Goal: Task Accomplishment & Management: Use online tool/utility

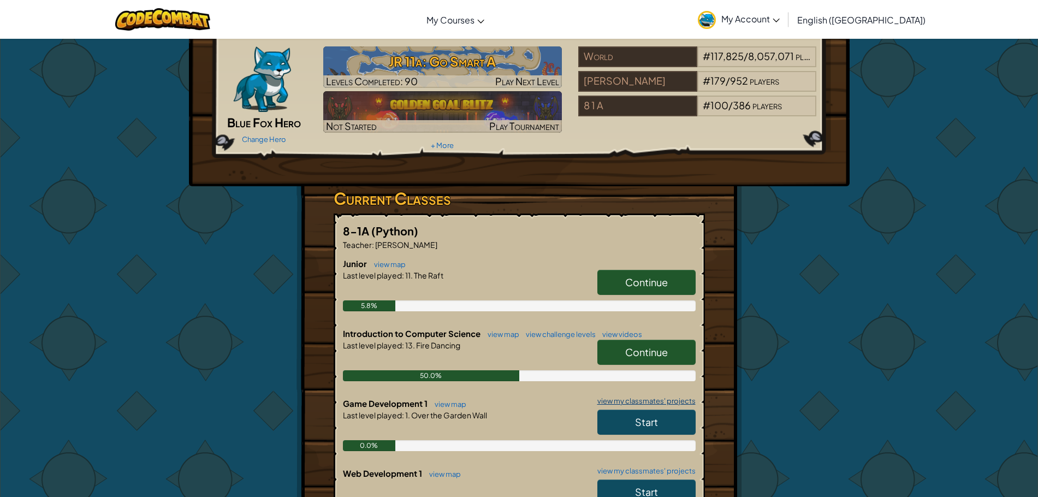
scroll to position [55, 0]
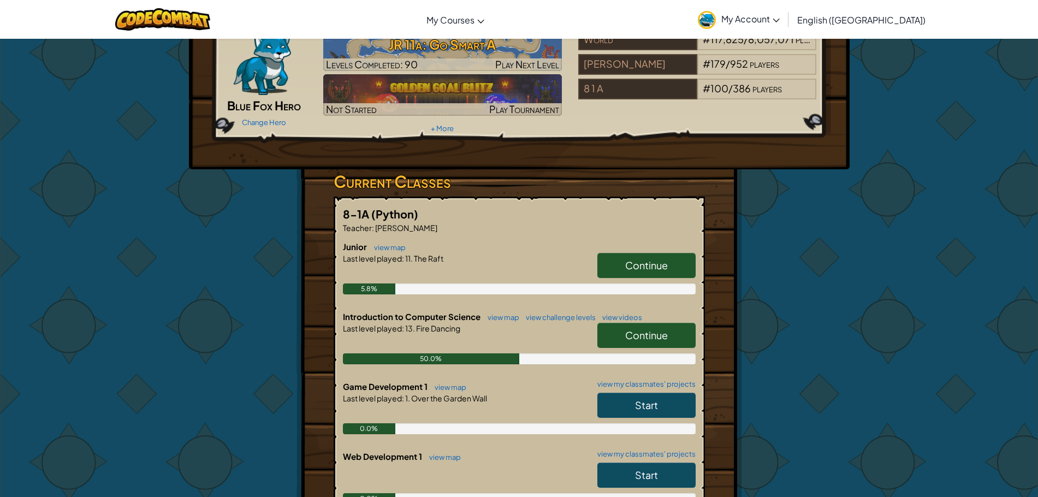
click at [636, 333] on span "Continue" at bounding box center [646, 335] width 43 height 13
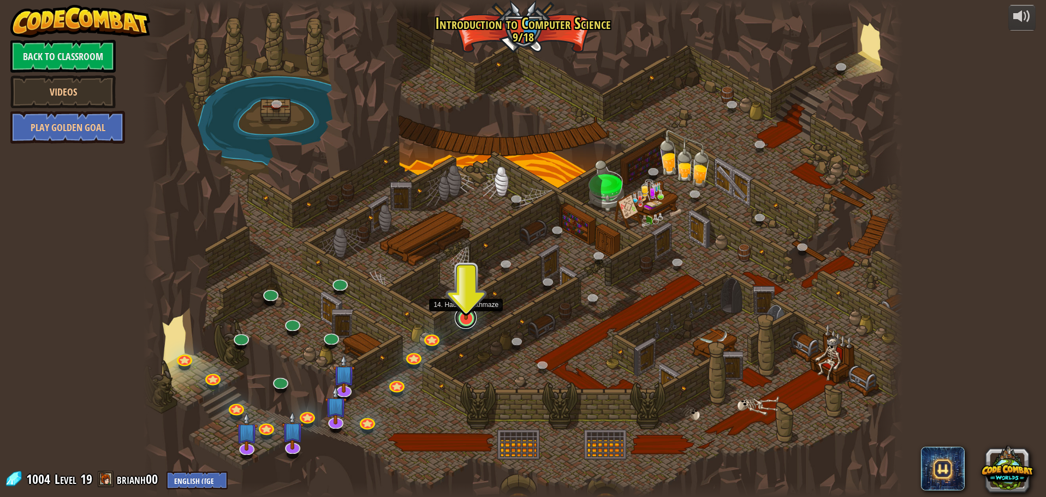
click at [473, 322] on link at bounding box center [466, 318] width 22 height 22
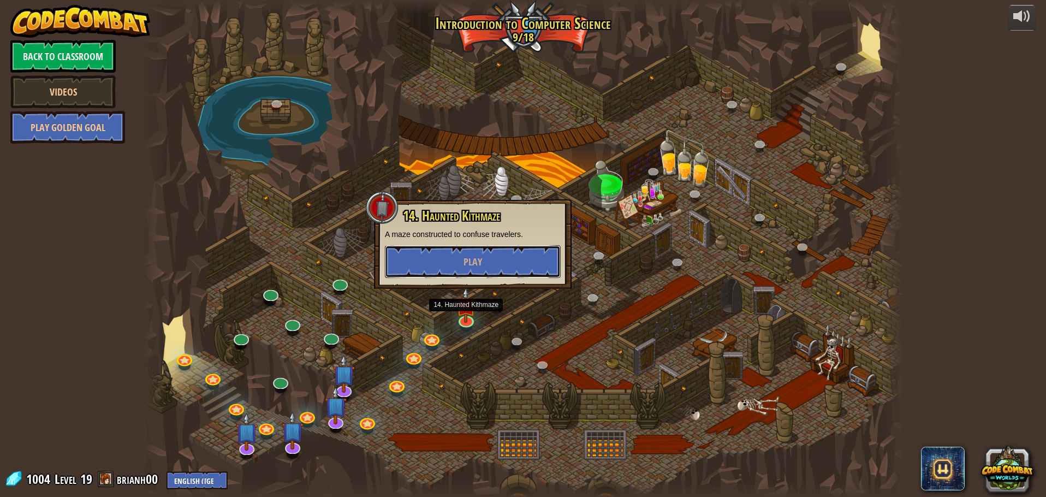
click at [455, 269] on button "Play" at bounding box center [473, 261] width 176 height 33
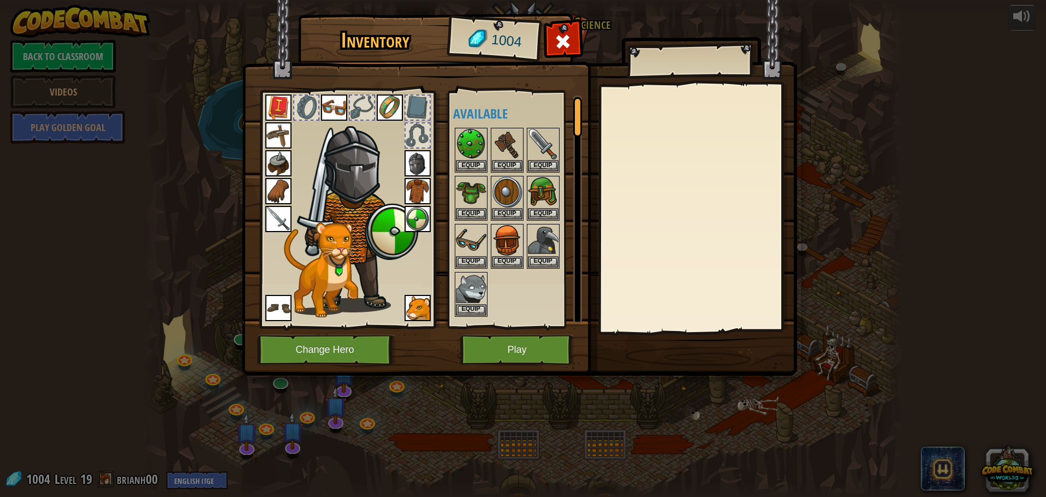
click at [417, 162] on img at bounding box center [418, 163] width 26 height 26
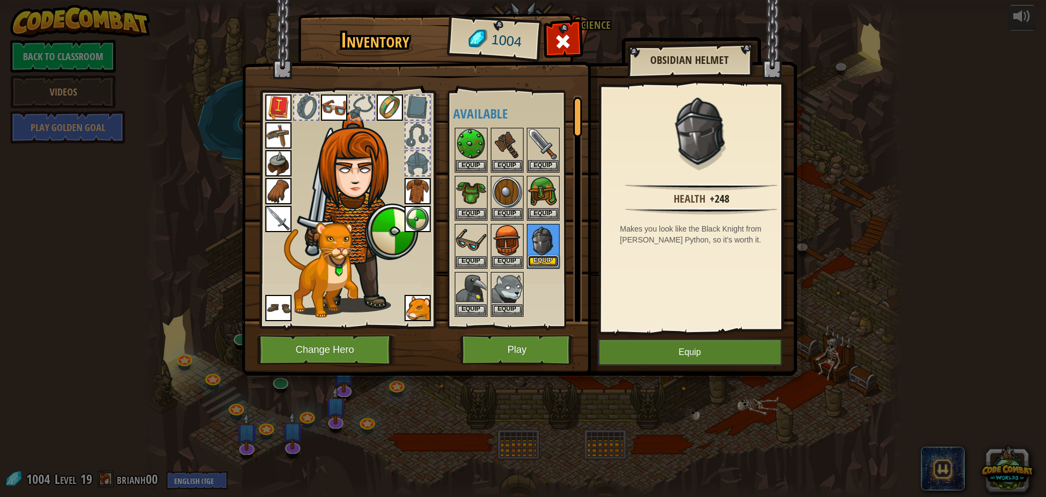
click at [548, 259] on button "Equip" at bounding box center [543, 261] width 31 height 11
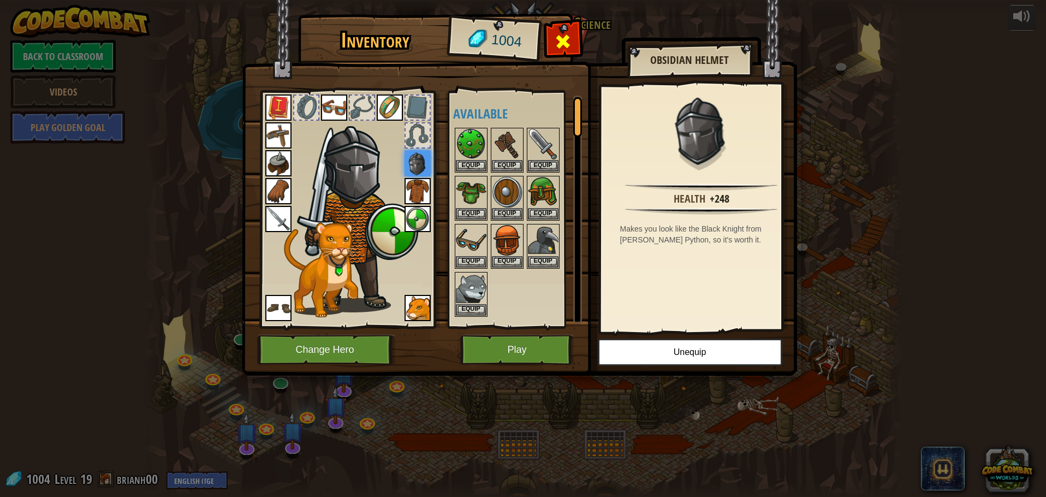
click at [564, 41] on span at bounding box center [562, 41] width 17 height 17
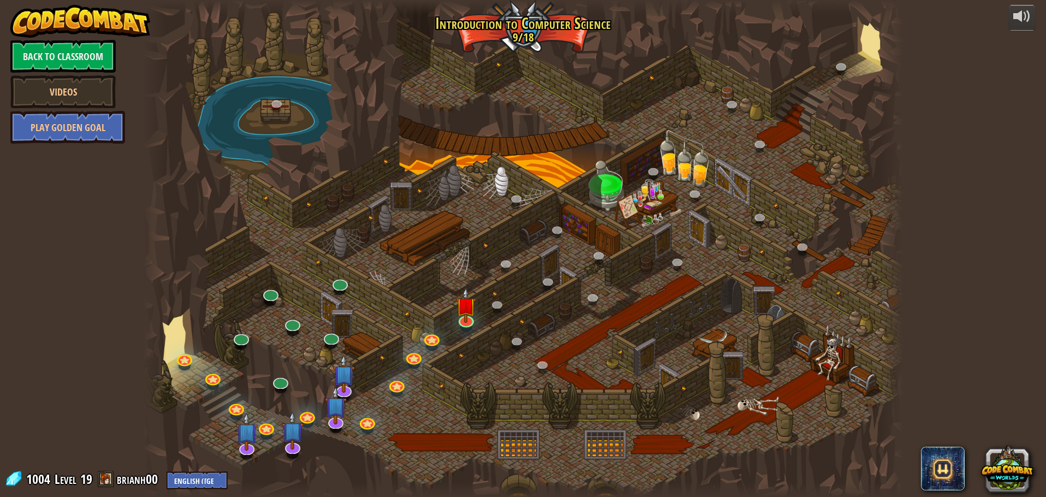
click at [106, 473] on span at bounding box center [106, 479] width 16 height 16
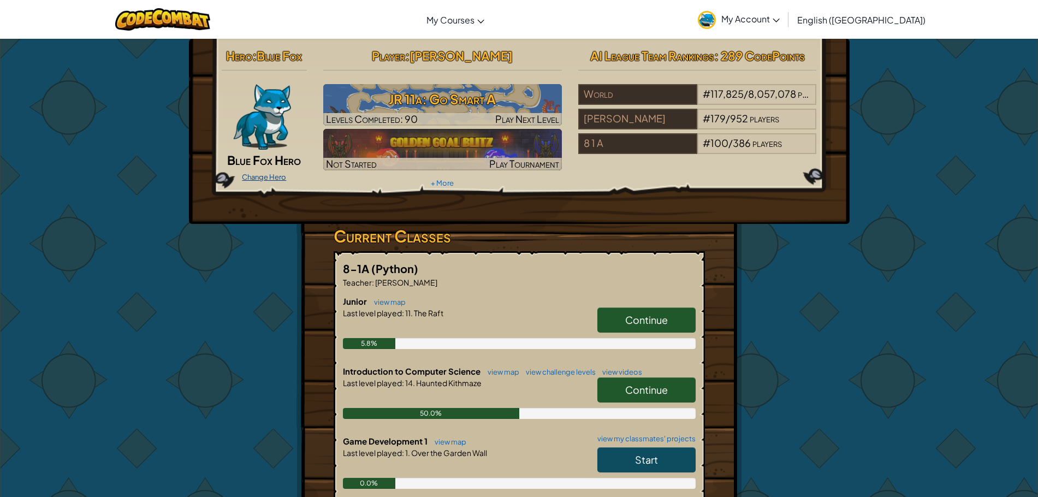
click at [252, 175] on link "Change Hero" at bounding box center [264, 177] width 44 height 9
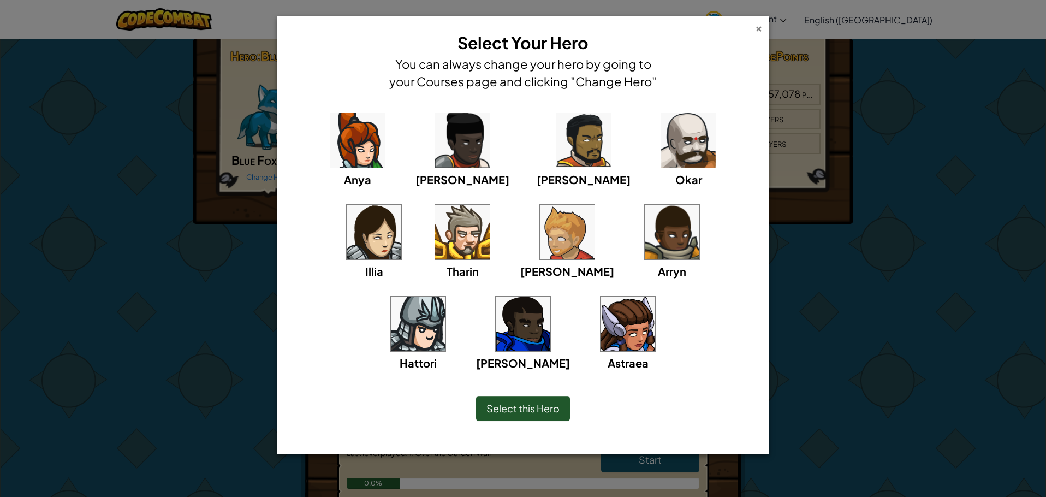
click at [755, 28] on div "×" at bounding box center [759, 26] width 8 height 11
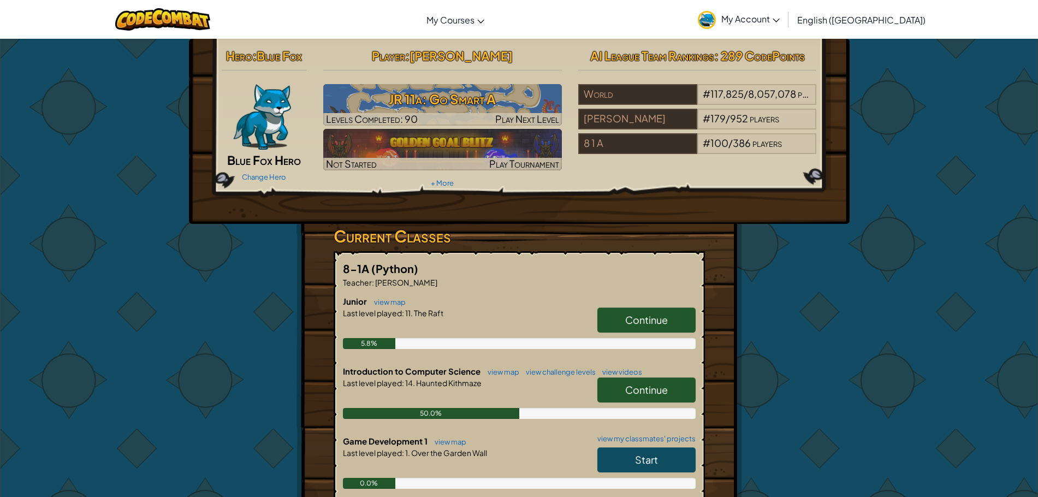
click at [635, 395] on span "Continue" at bounding box center [646, 389] width 43 height 13
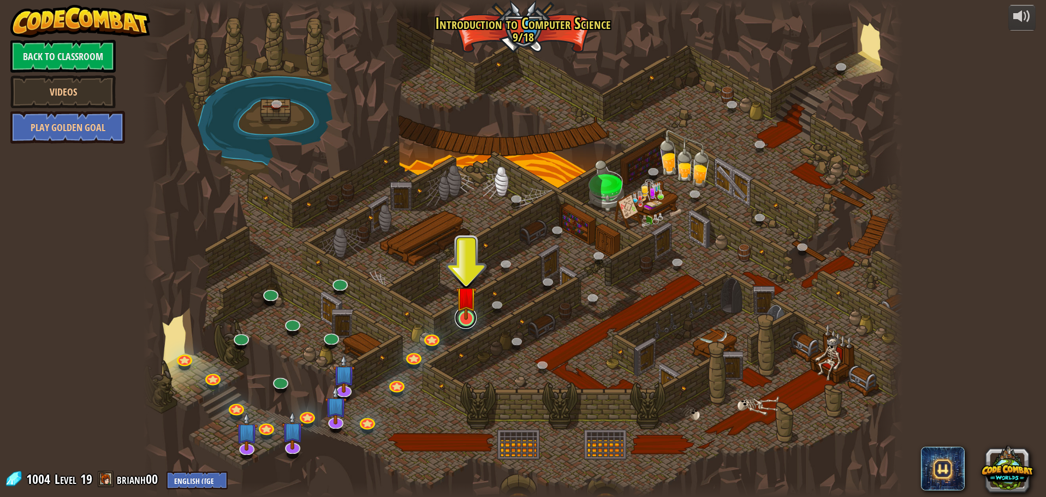
click at [463, 322] on link at bounding box center [466, 318] width 22 height 22
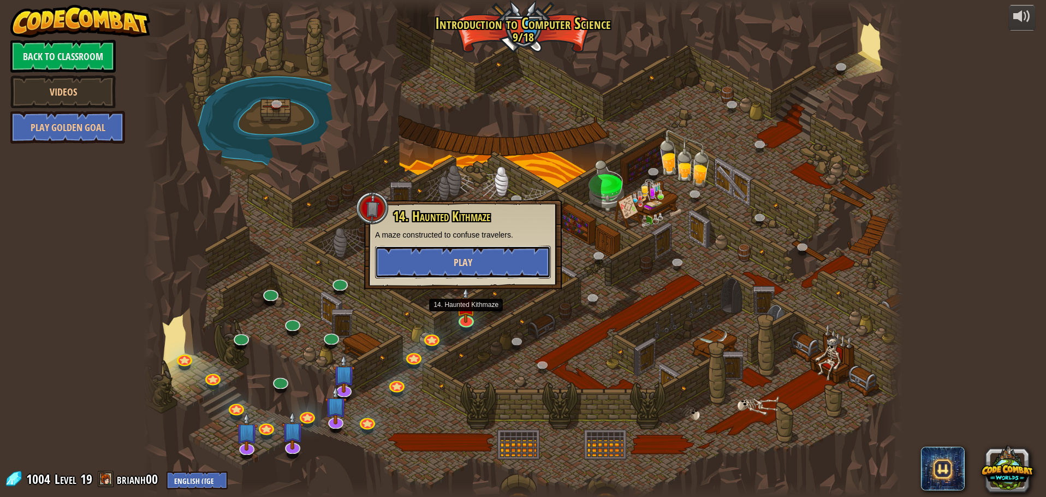
click at [460, 266] on span "Play" at bounding box center [463, 263] width 19 height 14
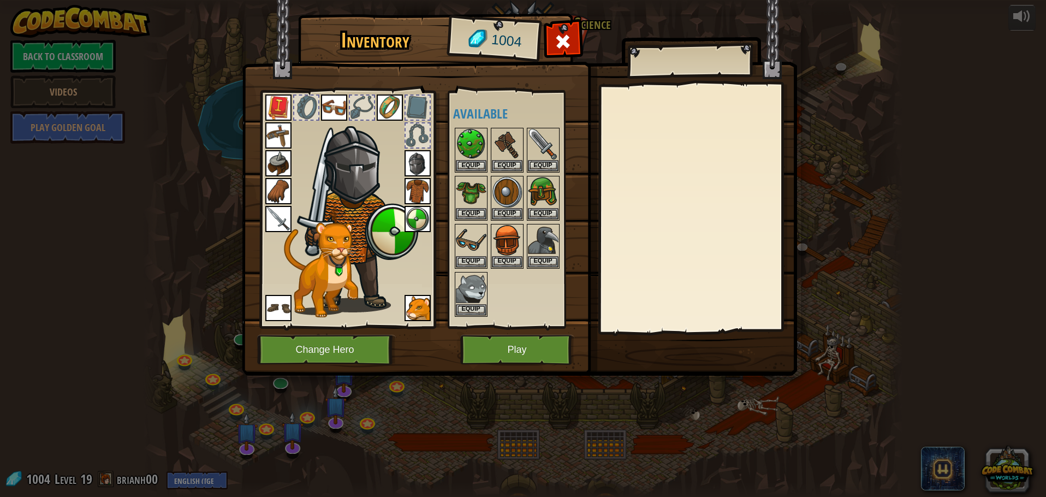
drag, startPoint x: 496, startPoint y: 325, endPoint x: 490, endPoint y: 345, distance: 19.9
click at [491, 339] on div "Inventory 1004 Available Equip Equip Equip Equip Equip Equip Equip Equip Equip …" at bounding box center [523, 196] width 555 height 360
click at [491, 345] on button "Play" at bounding box center [517, 350] width 114 height 30
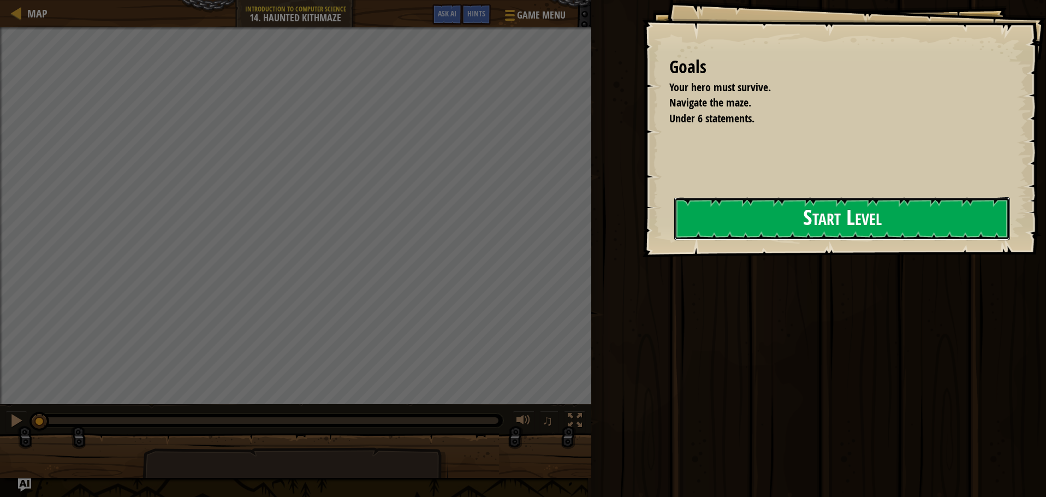
click at [769, 219] on button "Start Level" at bounding box center [842, 218] width 336 height 43
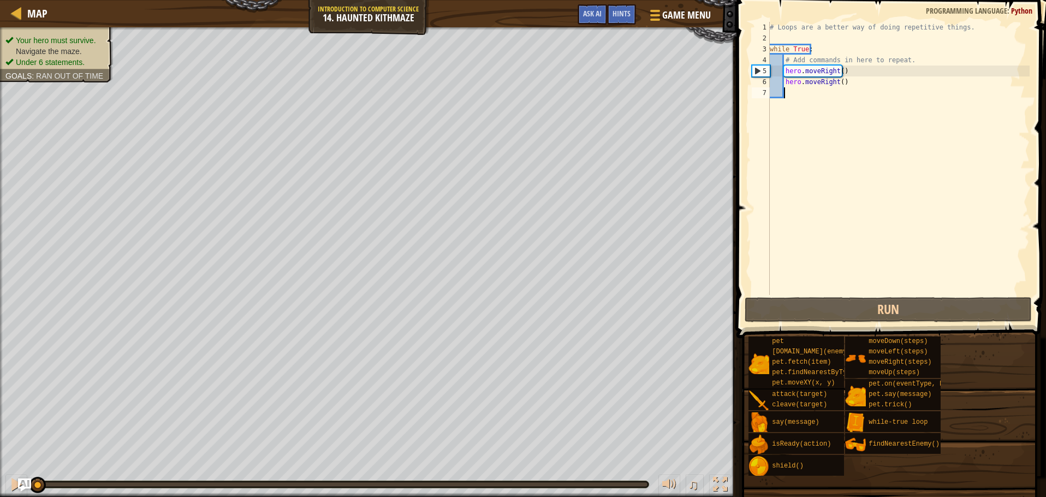
scroll to position [5, 1]
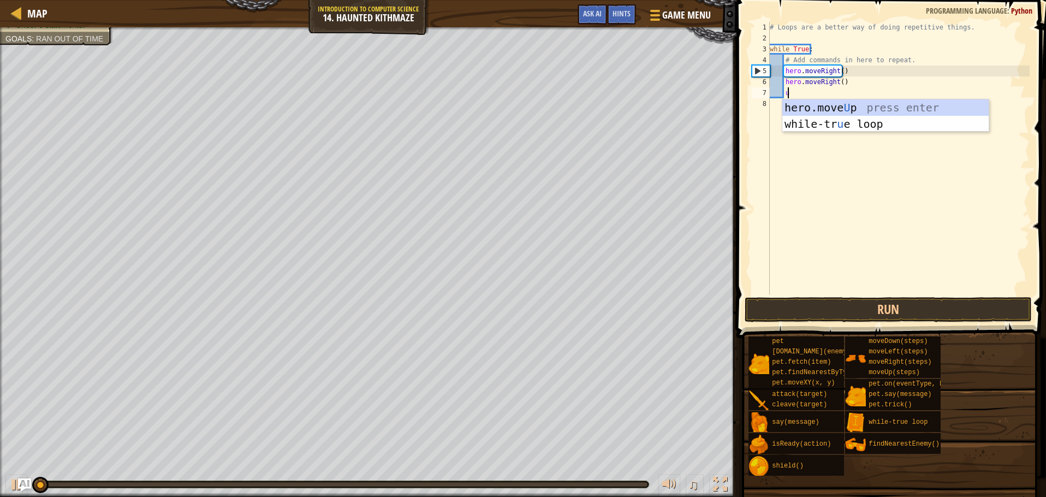
type textarea "up"
click at [840, 106] on div "hero.move Up press enter while-tr u e loo p press enter" at bounding box center [885, 132] width 206 height 66
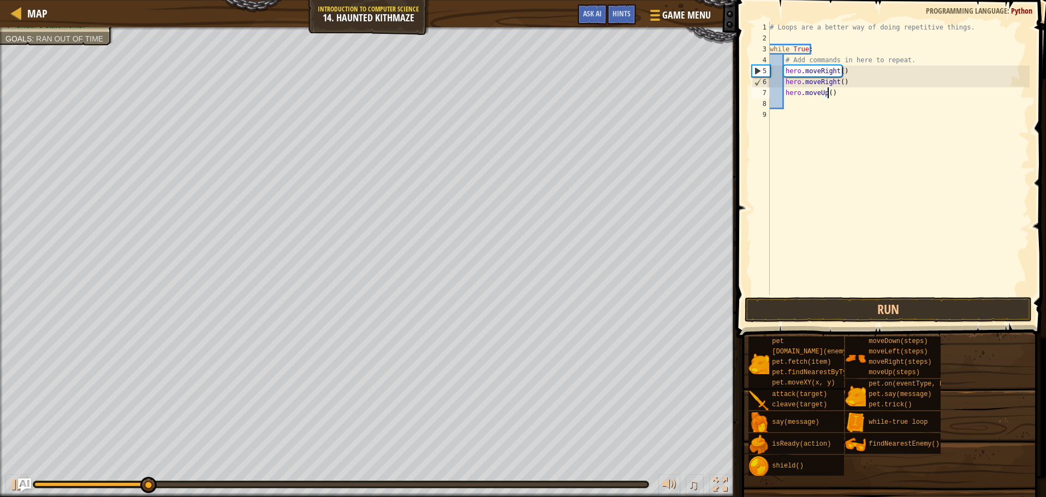
click at [826, 93] on div "# Loops are a better way of doing repetitive things. while True : # Add command…" at bounding box center [899, 169] width 262 height 295
type textarea "hero.moveUp(2)"
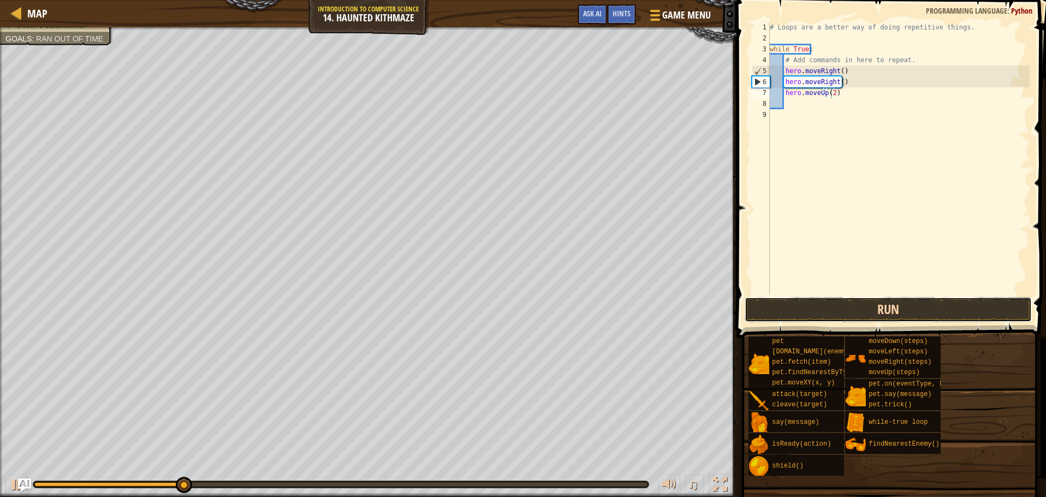
click at [865, 307] on button "Run" at bounding box center [889, 309] width 288 height 25
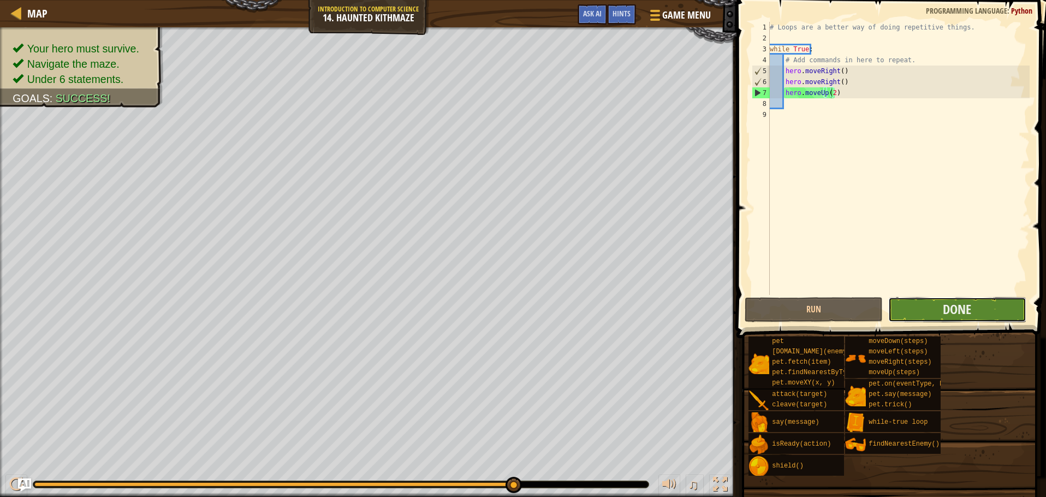
click at [921, 297] on button "Done" at bounding box center [957, 309] width 138 height 25
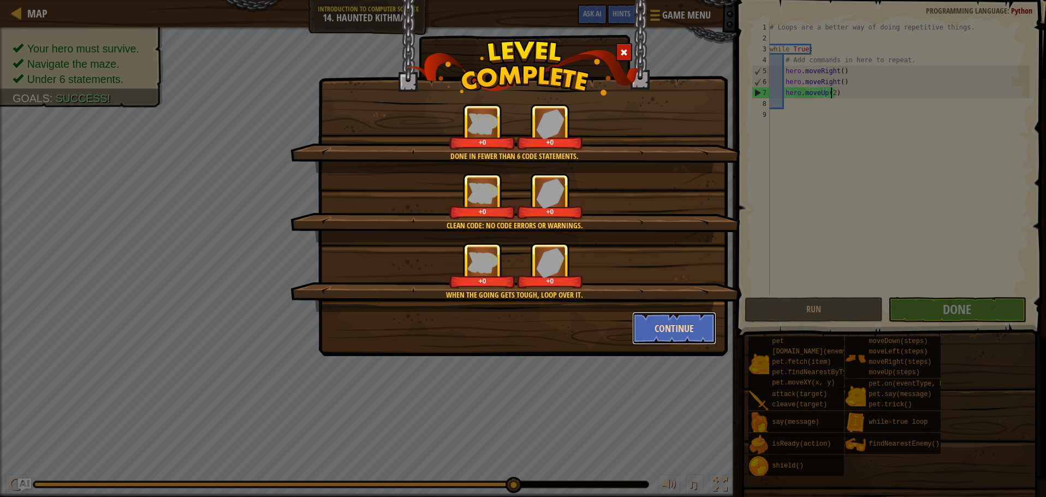
click at [689, 325] on button "Continue" at bounding box center [674, 328] width 85 height 33
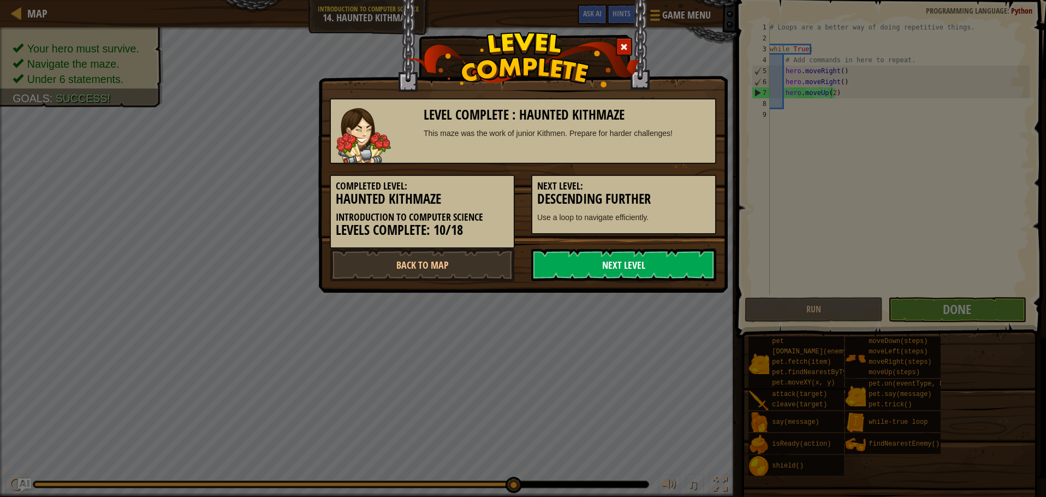
click at [630, 262] on link "Next Level" at bounding box center [623, 264] width 185 height 33
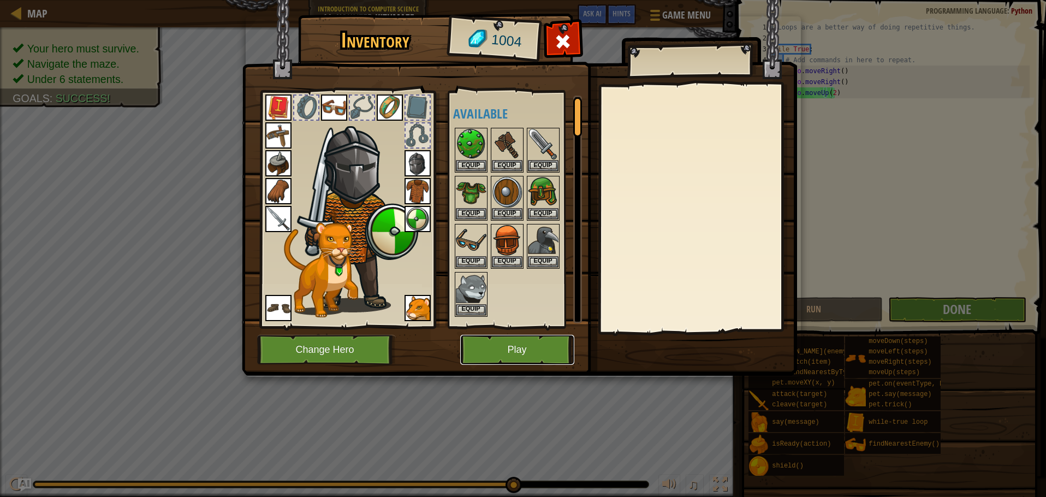
click at [553, 344] on button "Play" at bounding box center [517, 350] width 114 height 30
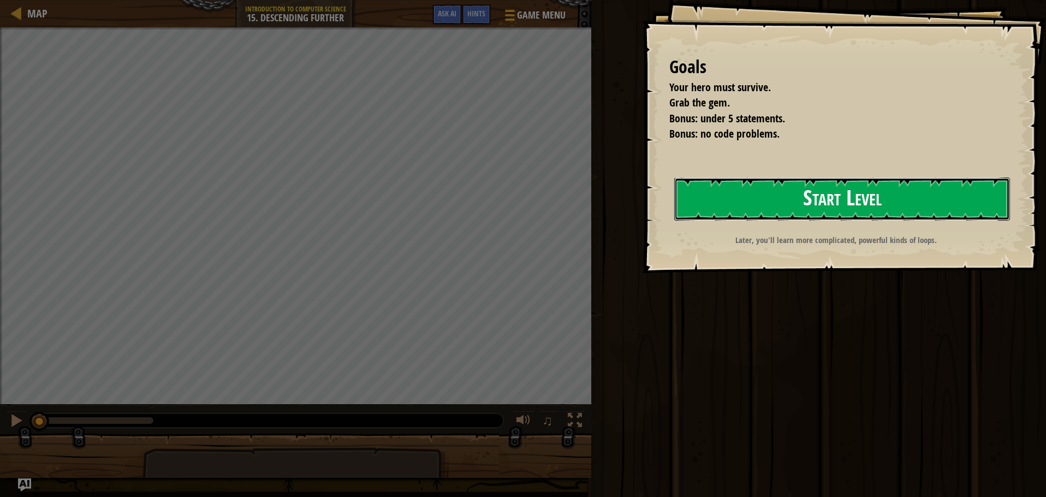
click at [813, 200] on button "Start Level" at bounding box center [842, 198] width 336 height 43
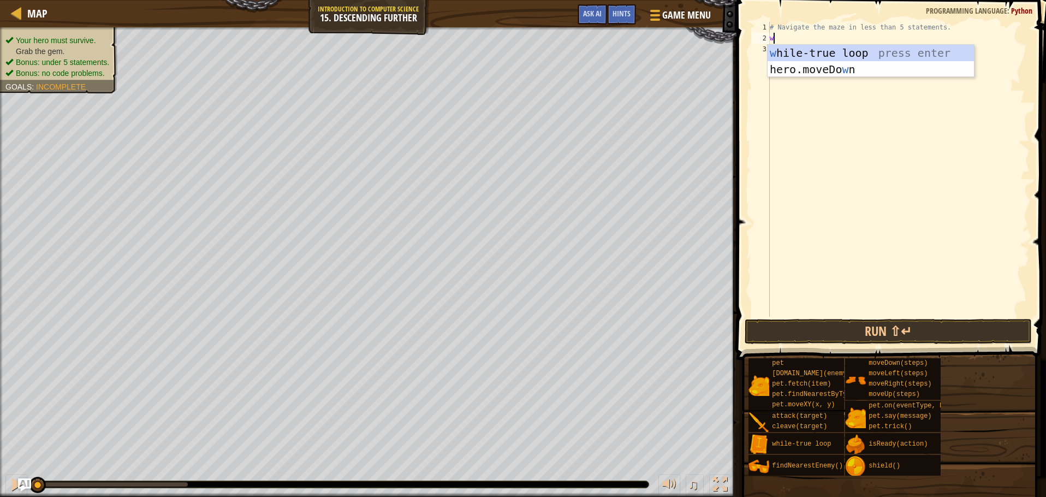
scroll to position [5, 0]
type textarea "whi"
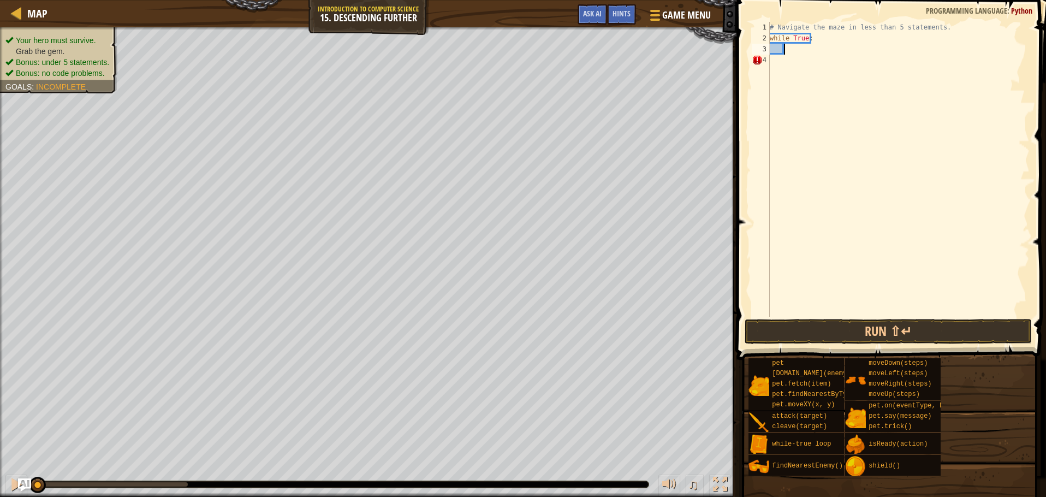
scroll to position [5, 1]
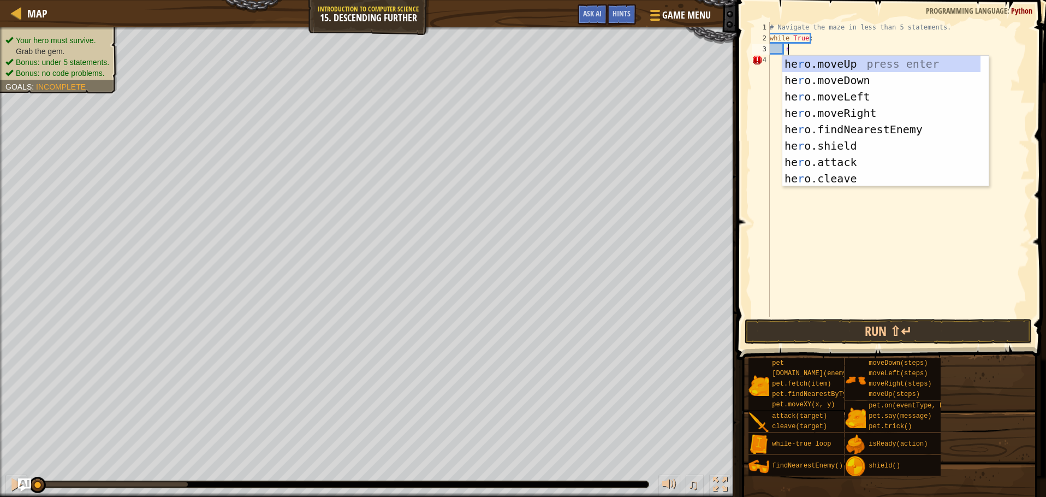
type textarea "ri"
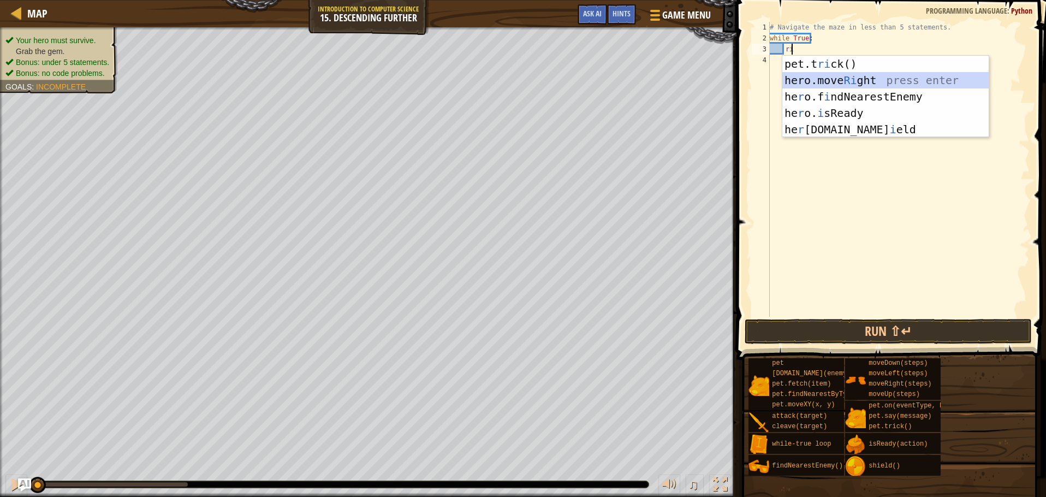
scroll to position [5, 1]
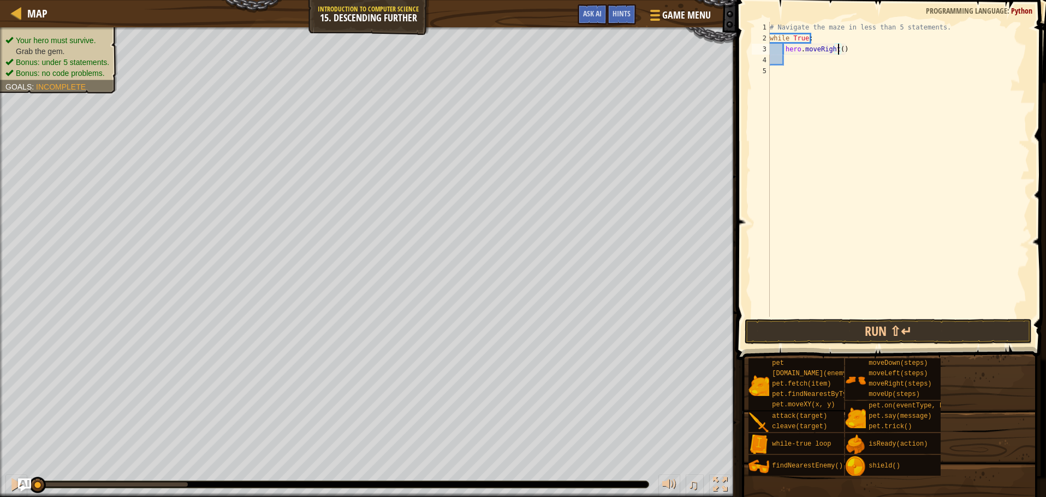
type textarea "hero.moveRight(2)"
type textarea "d"
click at [897, 340] on button "Run ⇧↵" at bounding box center [889, 331] width 288 height 25
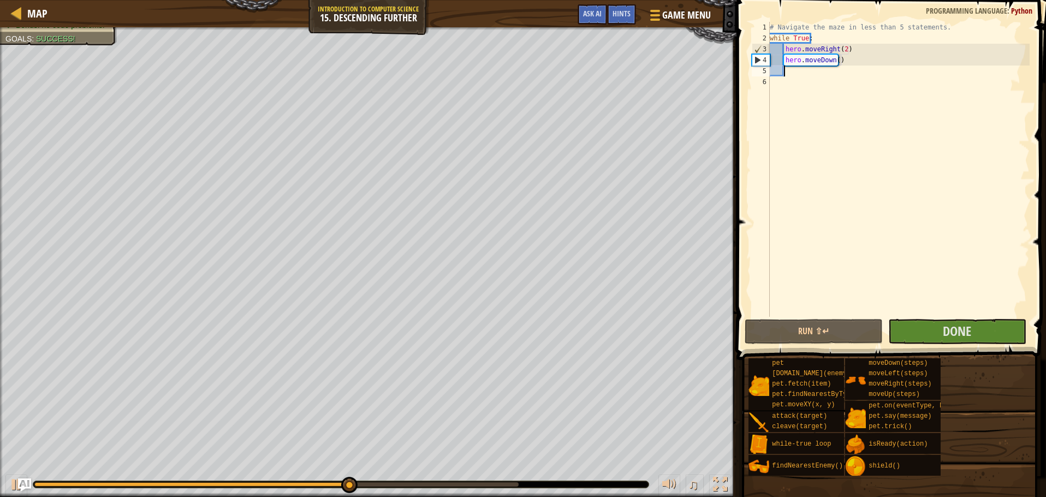
click at [912, 310] on div "# Navigate the maze in less than 5 statements. while True : hero . moveRight ( …" at bounding box center [899, 180] width 262 height 317
click at [910, 321] on button "Done" at bounding box center [957, 331] width 138 height 25
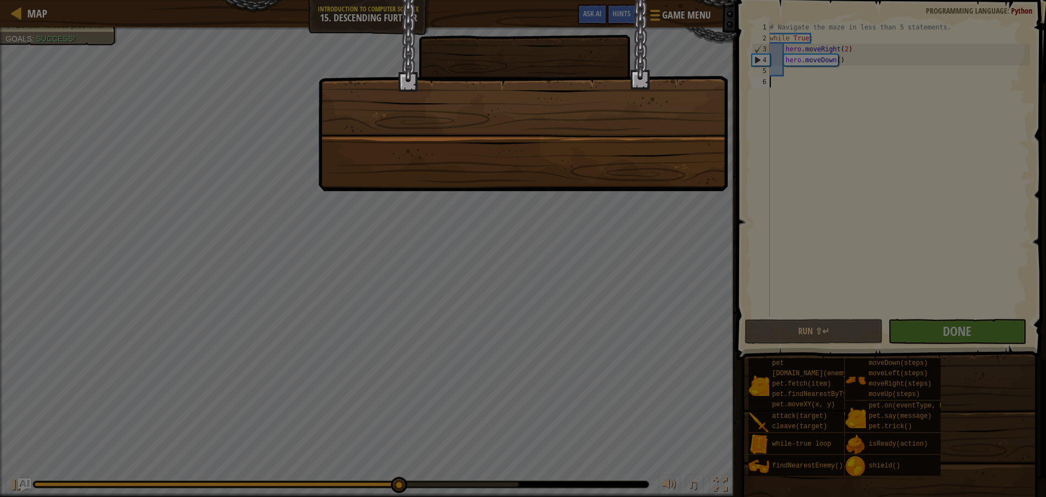
click at [663, 212] on div at bounding box center [523, 248] width 1046 height 497
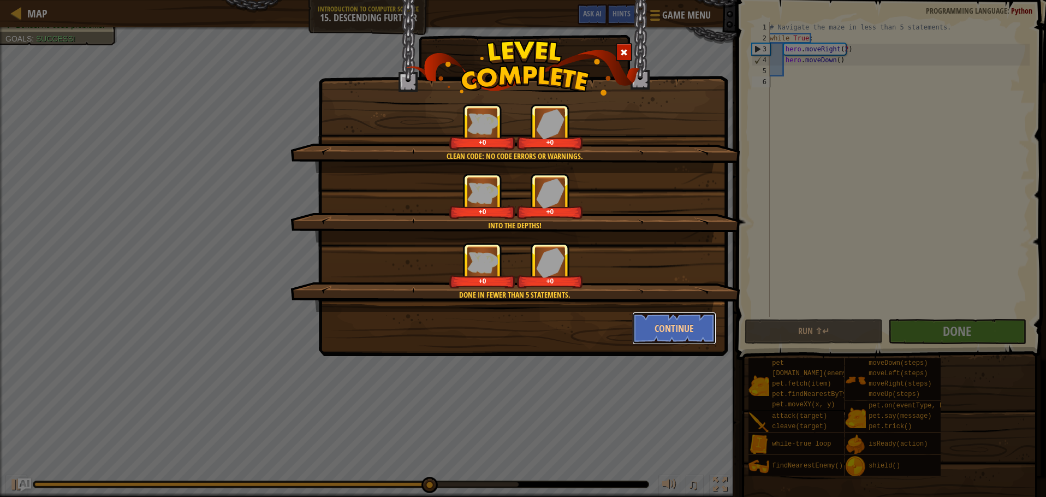
click at [680, 323] on button "Continue" at bounding box center [674, 328] width 85 height 33
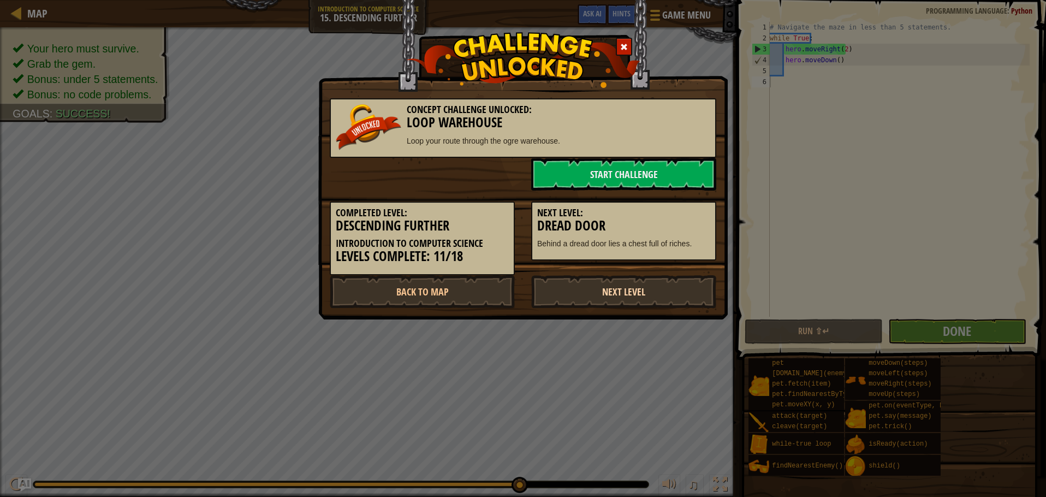
click at [642, 281] on link "Next Level" at bounding box center [623, 291] width 185 height 33
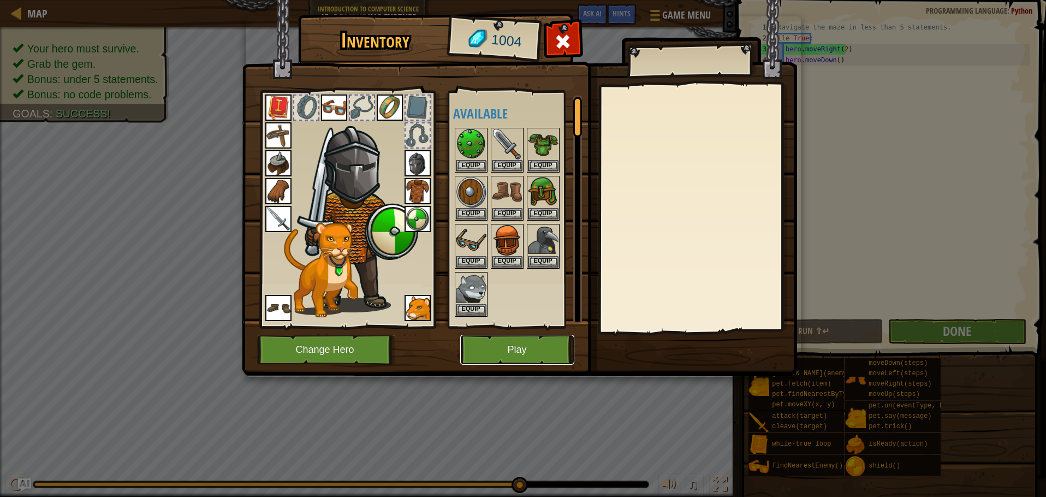
click at [520, 364] on button "Play" at bounding box center [517, 350] width 114 height 30
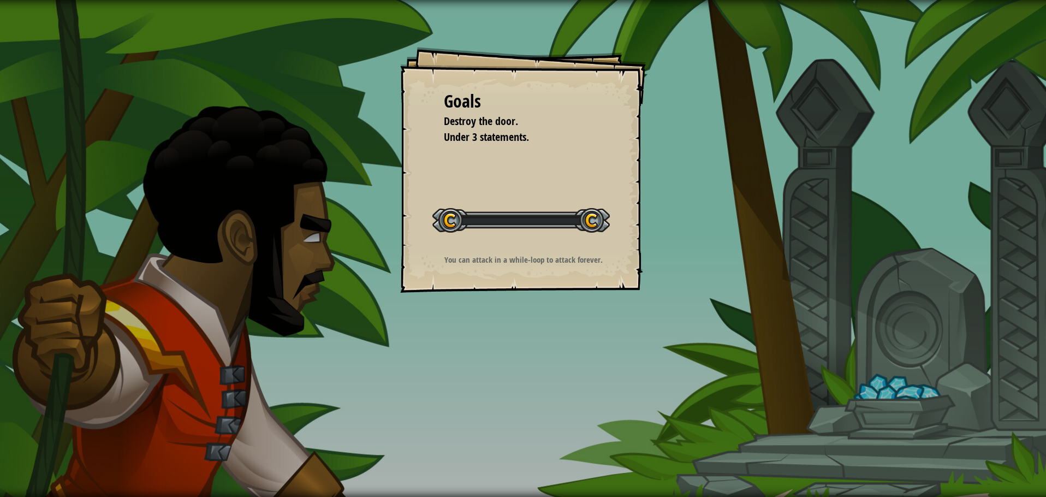
click at [519, 356] on div "Goals Destroy the door. Under 3 statements. Start Level Error loading from serv…" at bounding box center [523, 248] width 1046 height 497
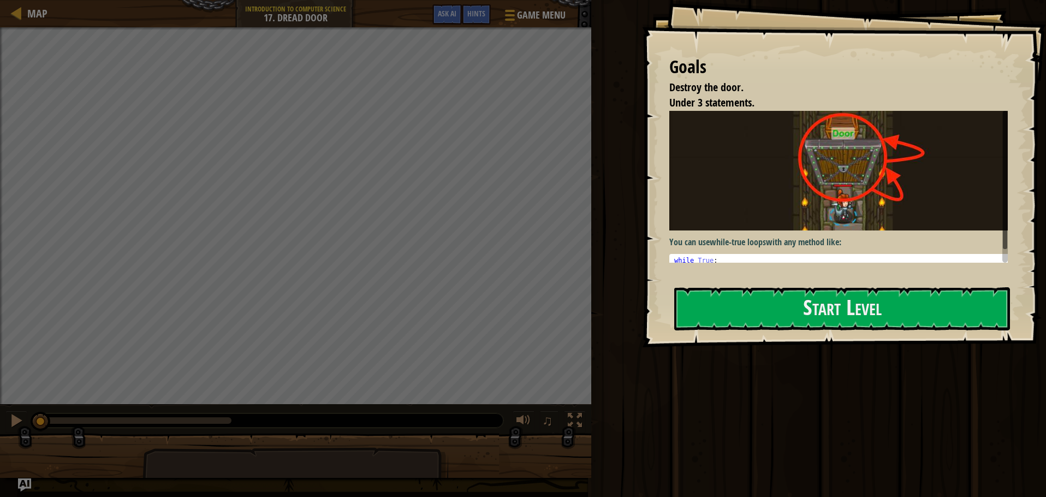
click at [834, 328] on div "Goals Destroy the door. Under 3 statements. You can use while-true loops with a…" at bounding box center [844, 173] width 404 height 347
click at [832, 324] on button "Start Level" at bounding box center [842, 308] width 336 height 43
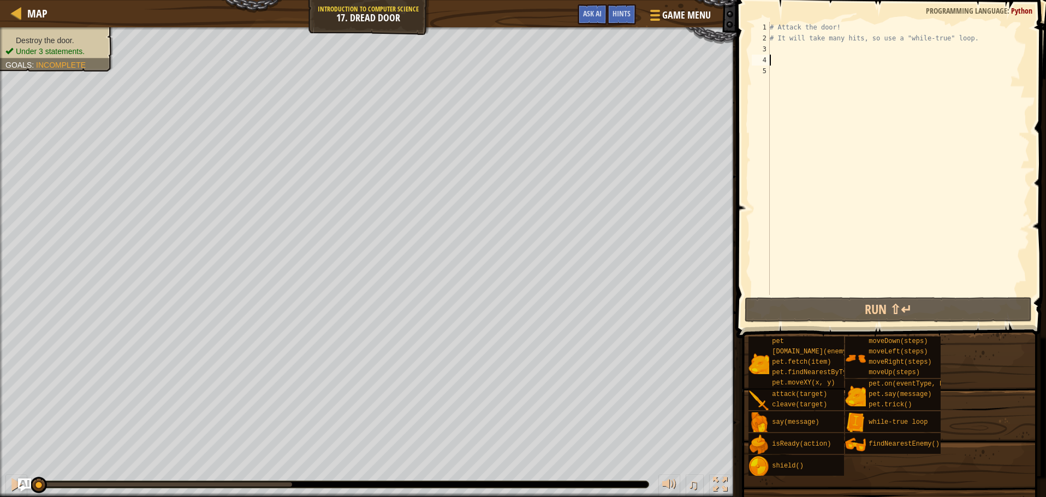
click at [800, 56] on div "# Attack the door! # It will take many hits, so use a "while-true" loop." at bounding box center [899, 169] width 262 height 295
click at [782, 51] on div "# Attack the door! # It will take many hits, so use a "while-true" loop." at bounding box center [899, 169] width 262 height 295
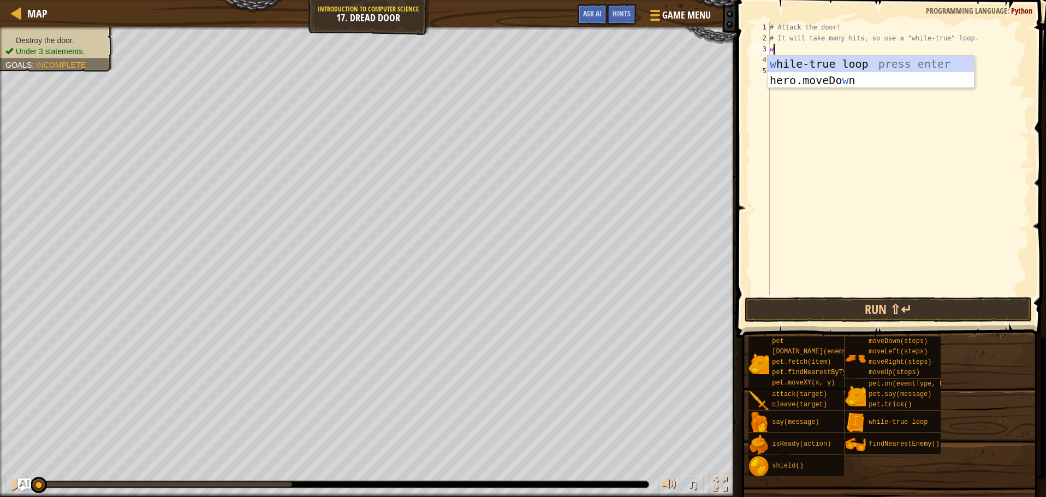
scroll to position [5, 0]
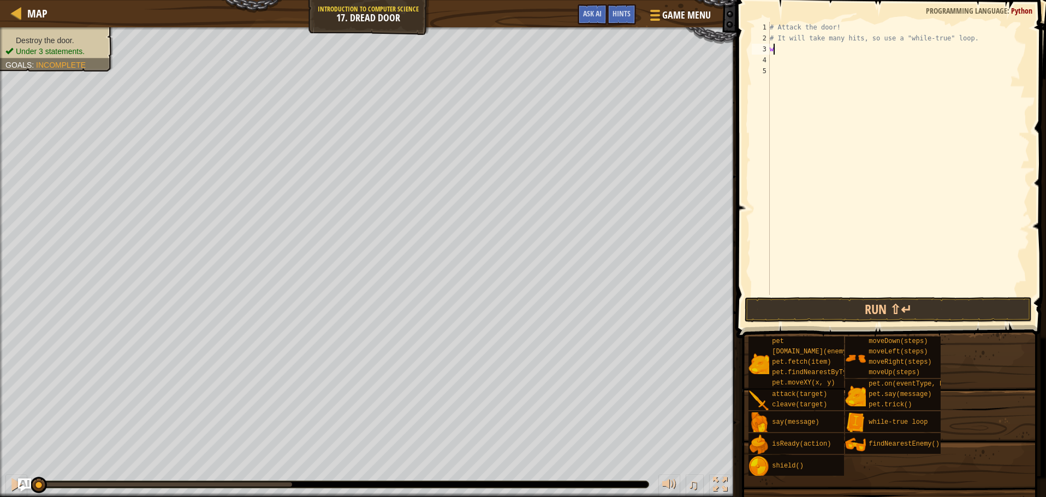
click at [788, 54] on div "# Attack the door! # It will take many hits, so use a "while-true" loop. w" at bounding box center [899, 169] width 262 height 295
click at [781, 52] on div "# Attack the door! # It will take many hits, so use a "while-true" loop. w" at bounding box center [899, 169] width 262 height 295
type textarea "wh"
click at [821, 64] on div "wh ile-true loop press enter" at bounding box center [871, 80] width 206 height 49
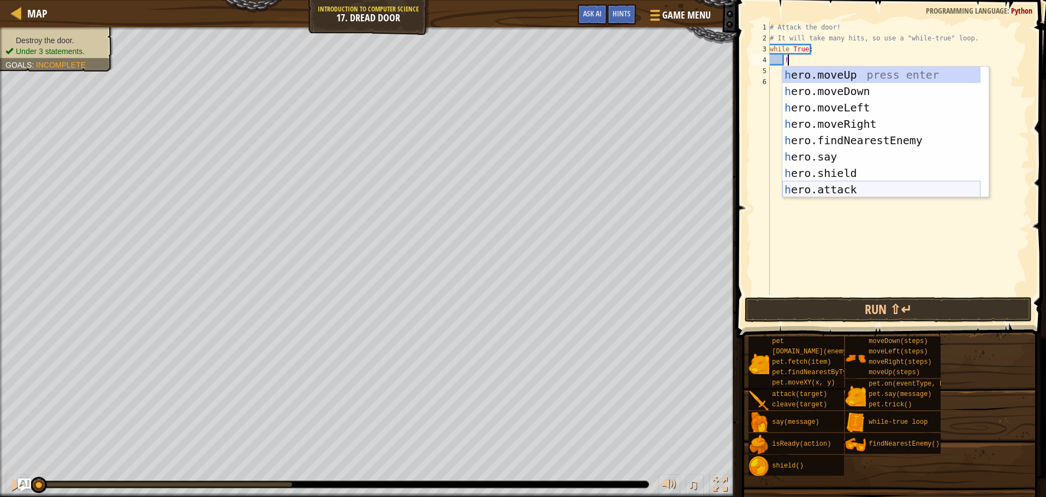
click at [830, 187] on div "h ero.moveUp press enter h ero.moveDown press enter h ero.moveLeft press enter …" at bounding box center [881, 149] width 198 height 164
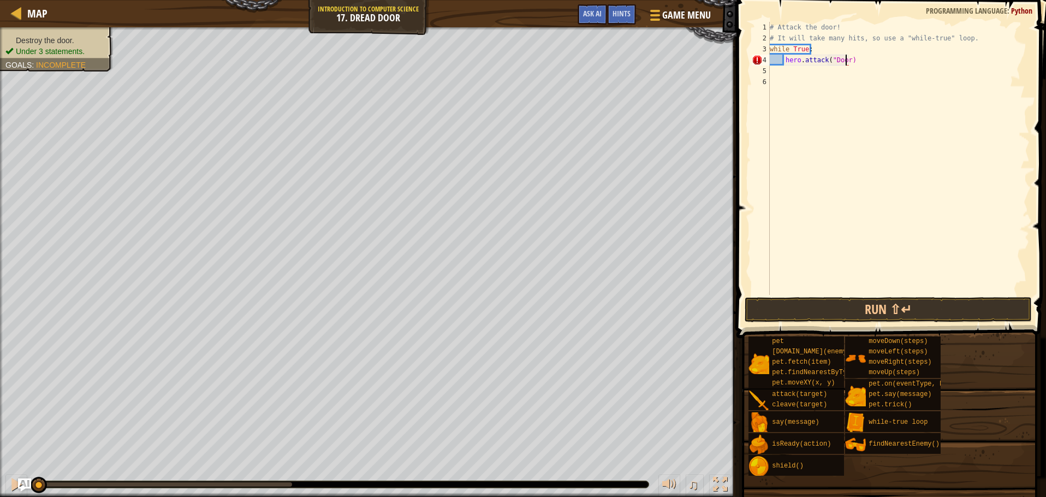
scroll to position [5, 7]
type textarea "hero.attack("Door")"
click at [892, 308] on button "Run ⇧↵" at bounding box center [889, 309] width 288 height 25
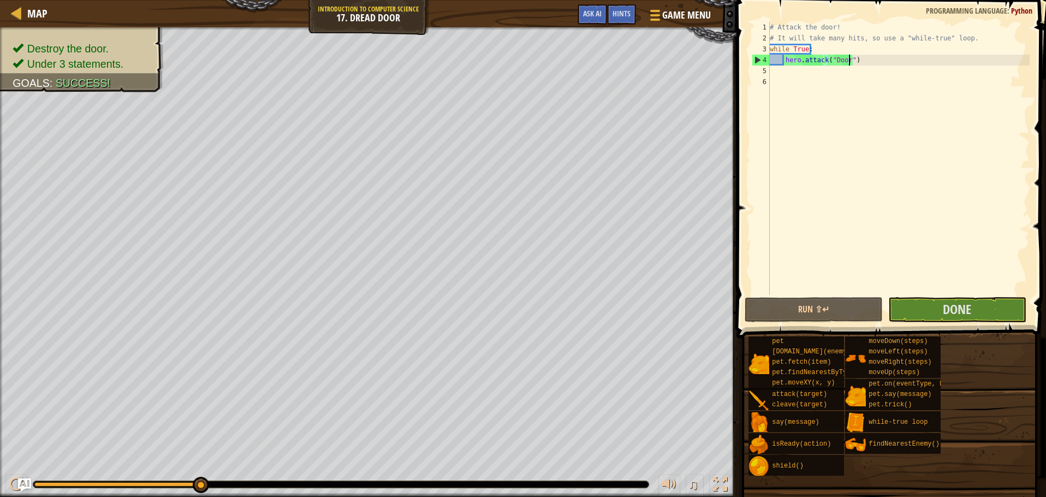
click at [962, 323] on span at bounding box center [892, 153] width 318 height 370
click at [941, 317] on button "Done" at bounding box center [957, 309] width 138 height 25
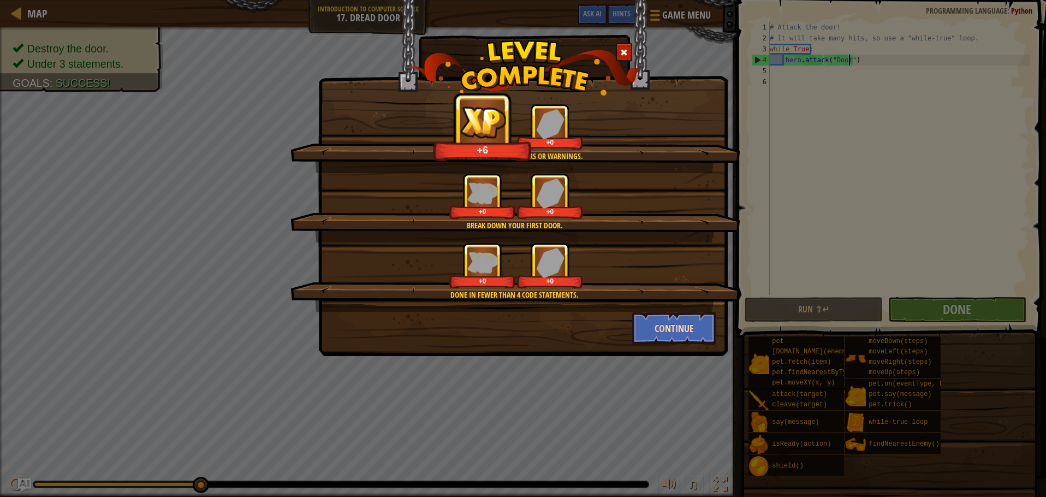
drag, startPoint x: 662, startPoint y: 296, endPoint x: 656, endPoint y: 329, distance: 33.3
click at [663, 298] on div "Done in fewer than 4 code statements." at bounding box center [514, 294] width 345 height 11
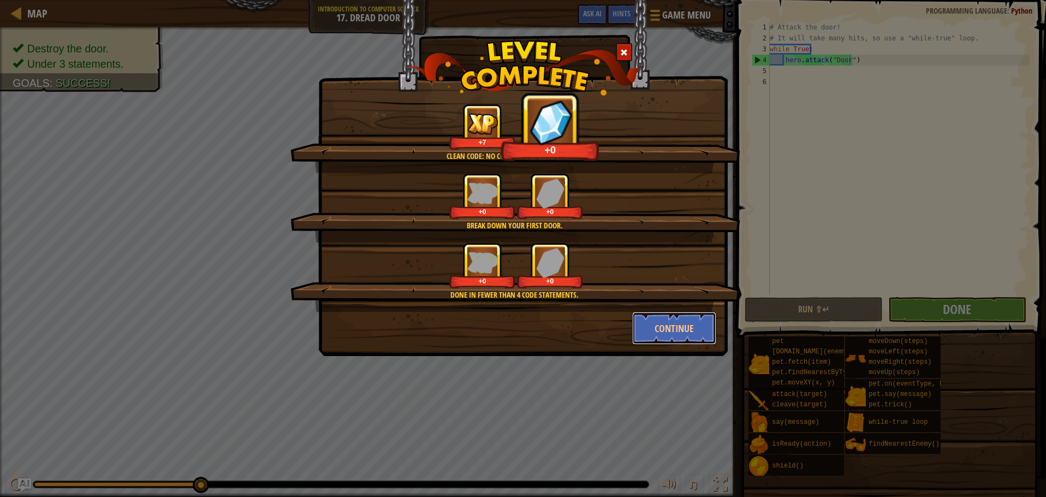
drag, startPoint x: 656, startPoint y: 329, endPoint x: 665, endPoint y: 328, distance: 8.9
click at [659, 329] on button "Continue" at bounding box center [674, 328] width 85 height 33
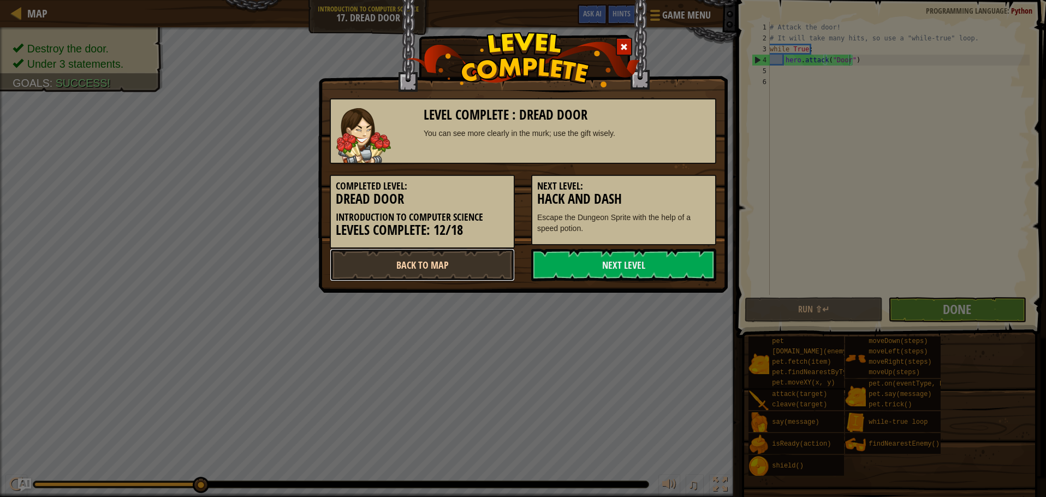
click at [414, 260] on link "Back to Map" at bounding box center [422, 264] width 185 height 33
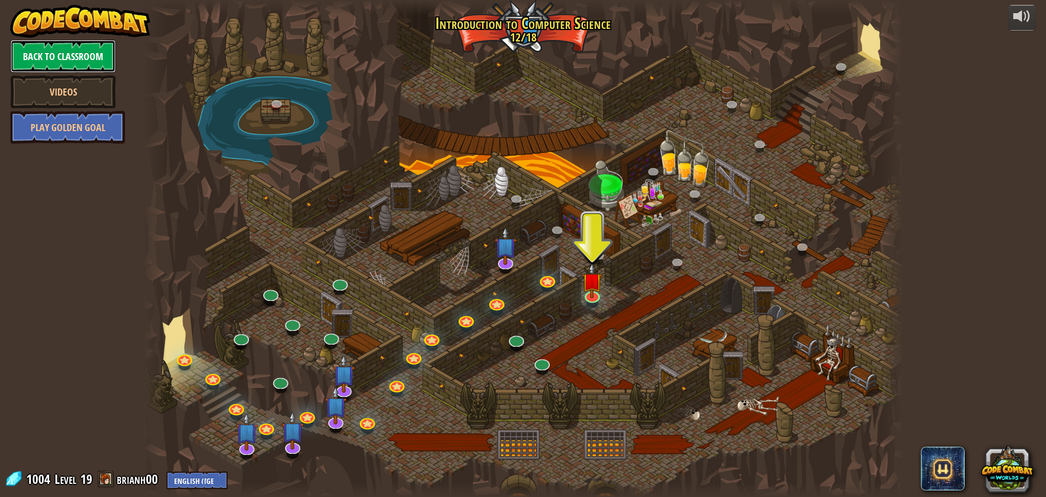
click at [49, 55] on link "Back to Classroom" at bounding box center [62, 56] width 105 height 33
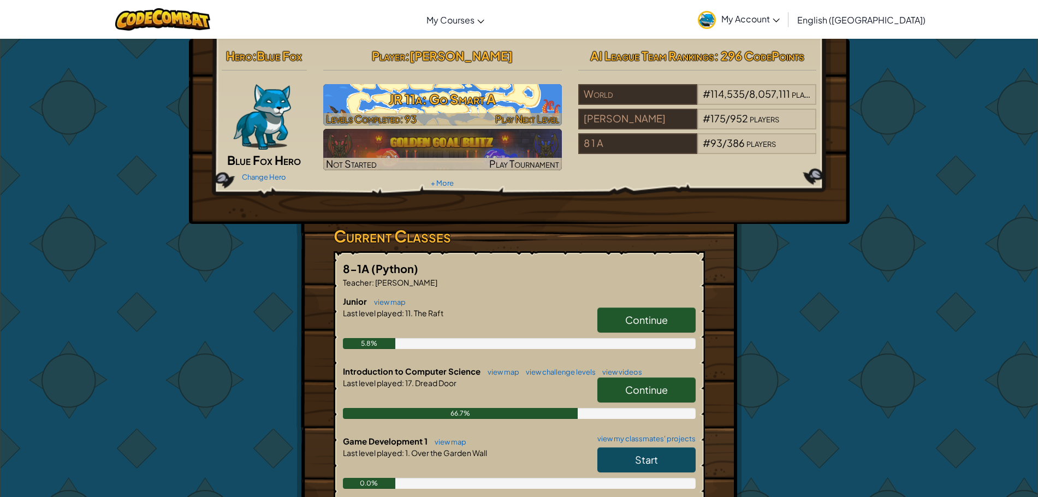
click at [472, 111] on h3 "JR 11a: Go Smart A" at bounding box center [442, 99] width 239 height 25
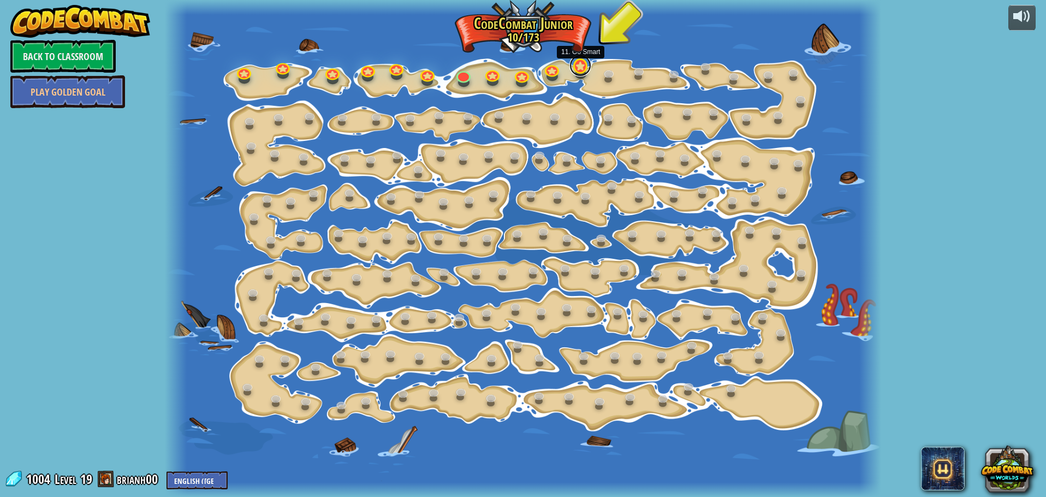
click at [584, 67] on link at bounding box center [580, 66] width 22 height 22
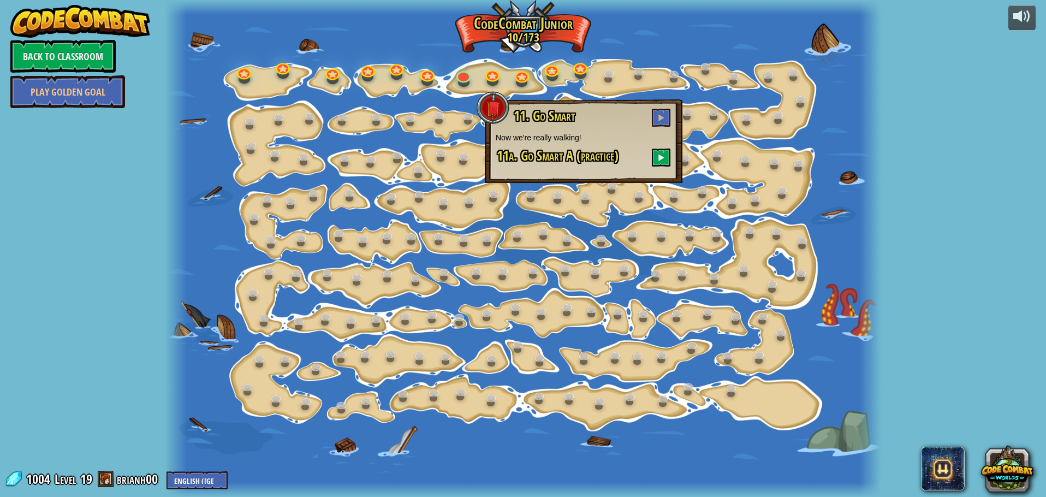
drag, startPoint x: 651, startPoint y: 116, endPoint x: 685, endPoint y: 85, distance: 45.6
click at [685, 85] on div at bounding box center [523, 248] width 716 height 497
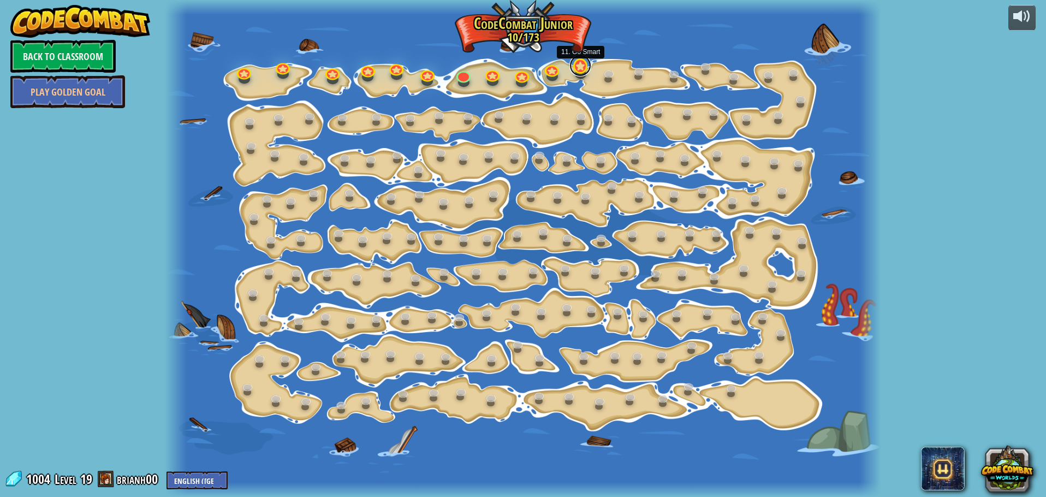
click at [574, 73] on link at bounding box center [580, 66] width 22 height 22
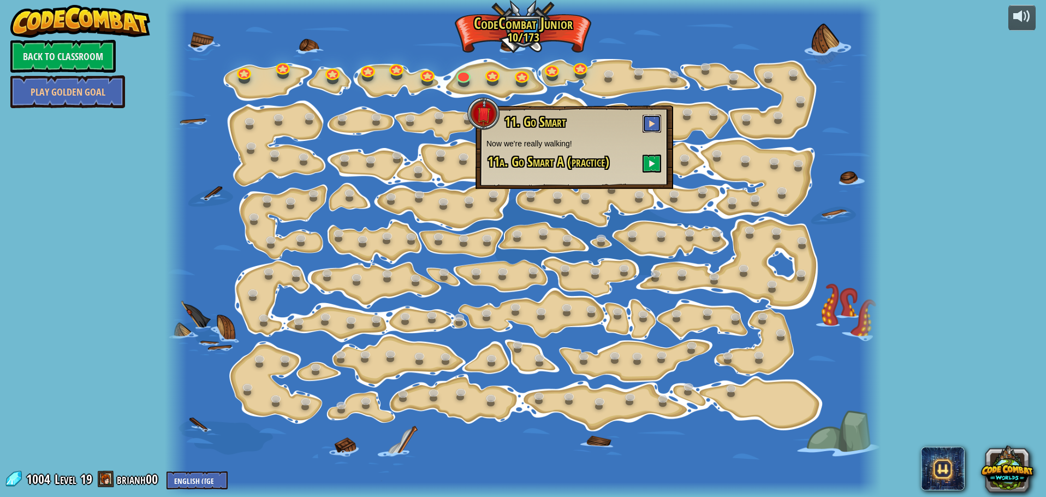
click at [658, 123] on button at bounding box center [652, 124] width 19 height 18
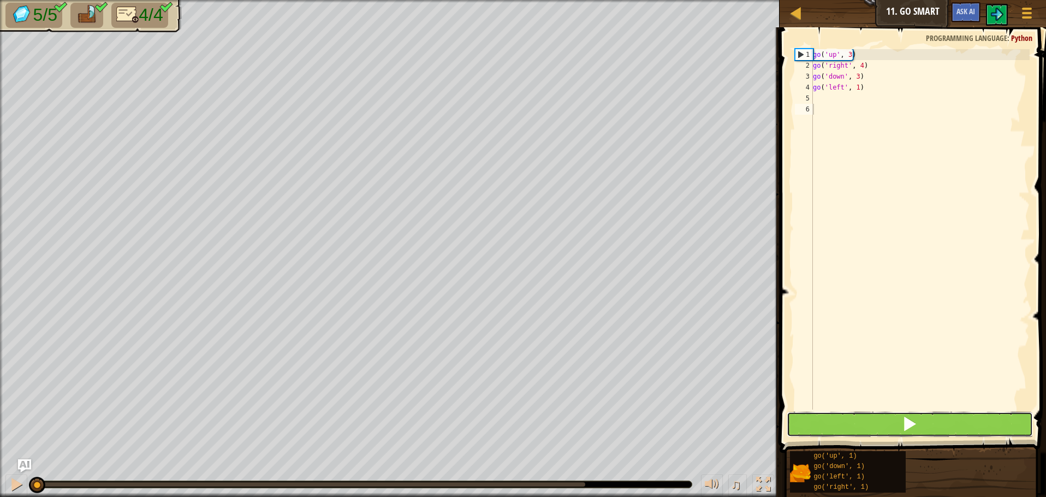
click at [933, 418] on button at bounding box center [910, 424] width 246 height 25
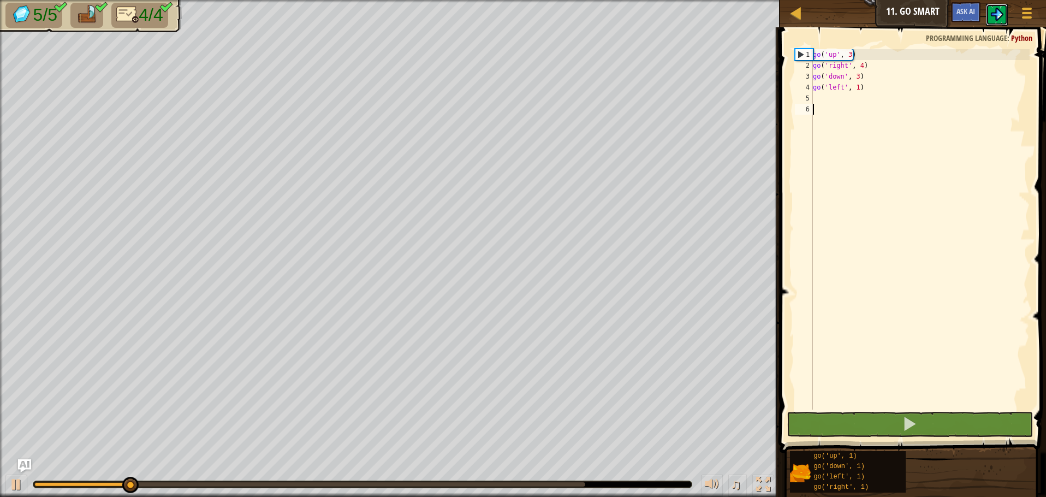
click at [995, 11] on img at bounding box center [996, 14] width 13 height 13
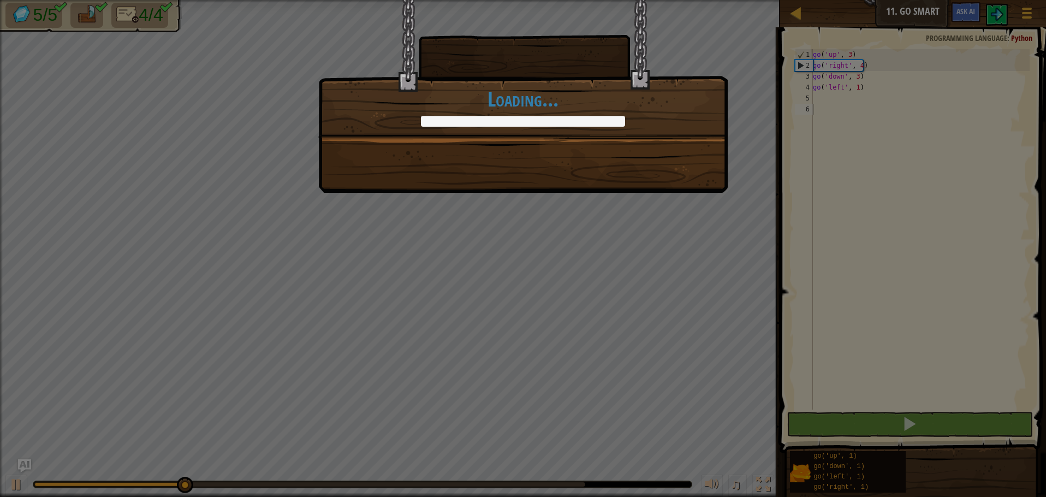
click at [673, 192] on div "+0 +0 Continue Loading..." at bounding box center [523, 96] width 410 height 193
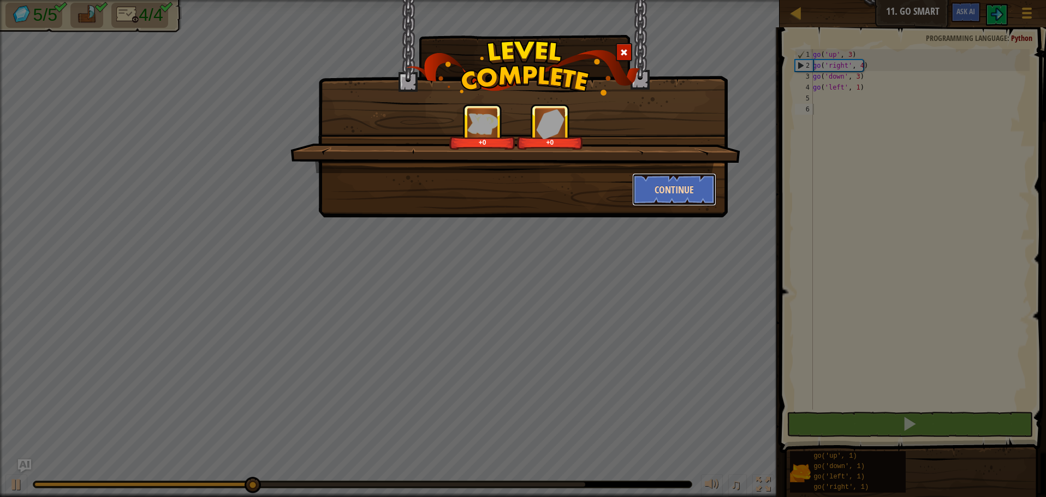
click at [685, 198] on button "Continue" at bounding box center [674, 189] width 85 height 33
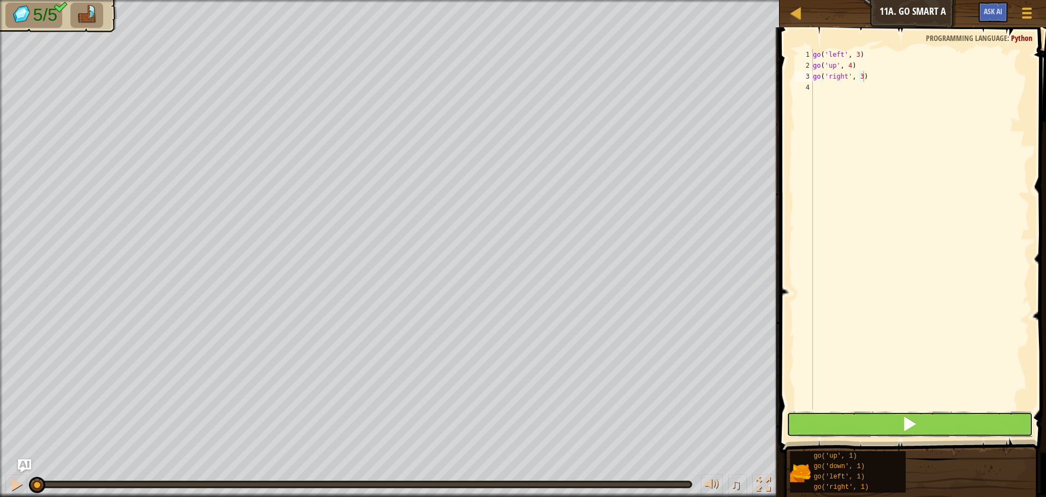
click at [904, 426] on span at bounding box center [909, 423] width 15 height 15
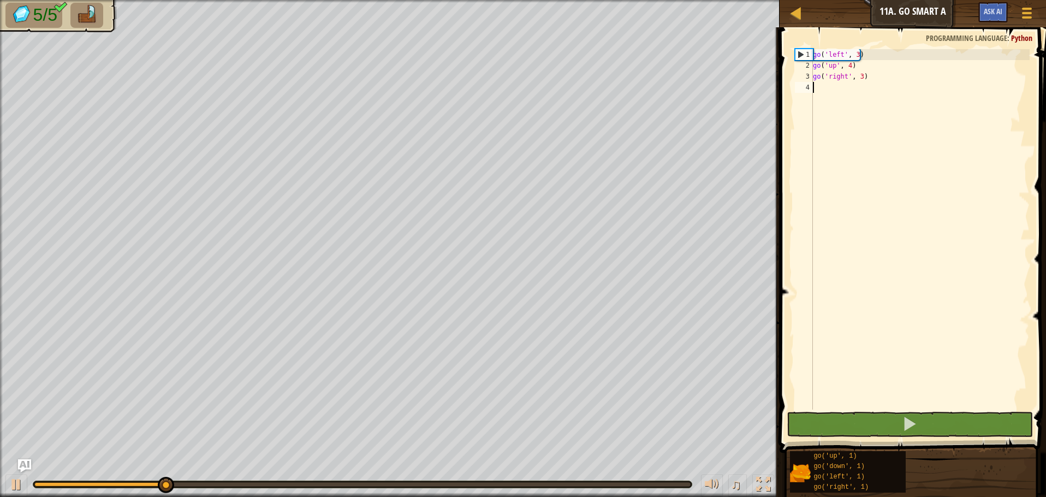
click at [866, 82] on div "go ( 'left' , 3 ) go ( 'up' , 4 ) go ( 'right' , 3 )" at bounding box center [920, 240] width 219 height 382
type textarea "d"
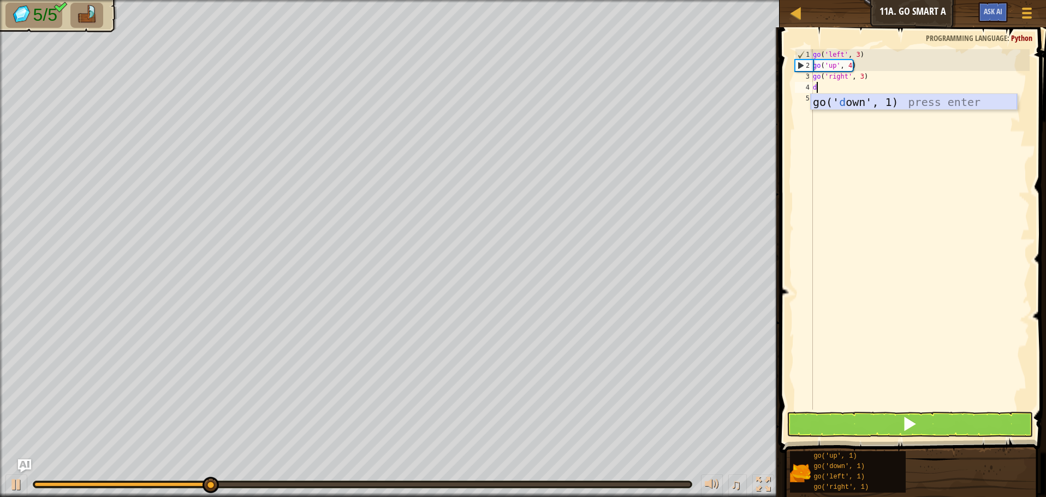
click at [870, 97] on div "go(' d own', 1) press enter" at bounding box center [914, 118] width 206 height 49
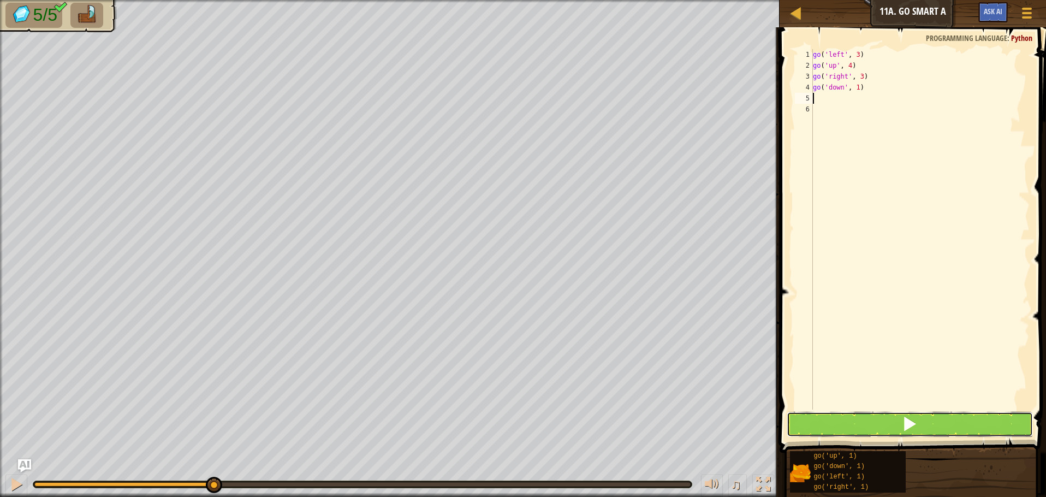
click at [907, 423] on span at bounding box center [909, 423] width 15 height 15
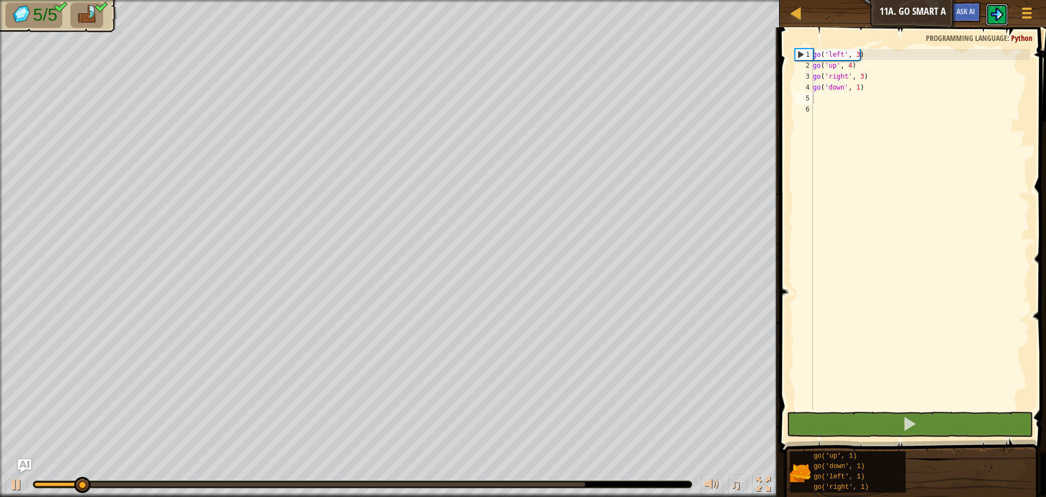
click at [997, 11] on img at bounding box center [996, 14] width 13 height 13
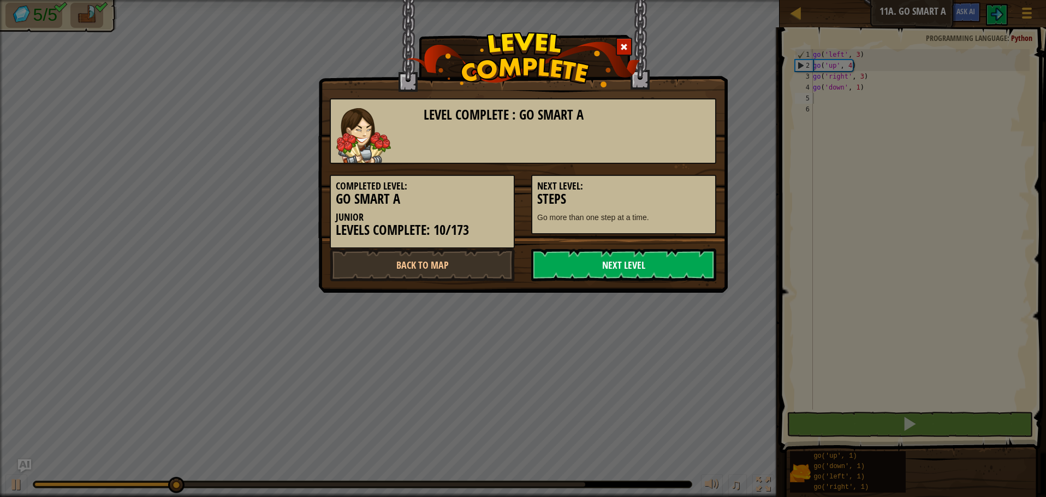
click at [683, 275] on link "Next Level" at bounding box center [623, 264] width 185 height 33
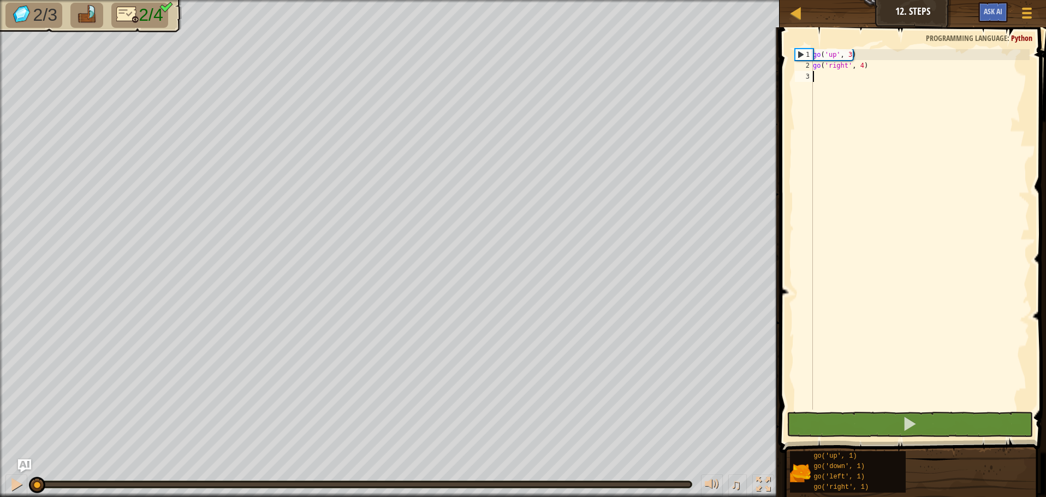
scroll to position [5, 0]
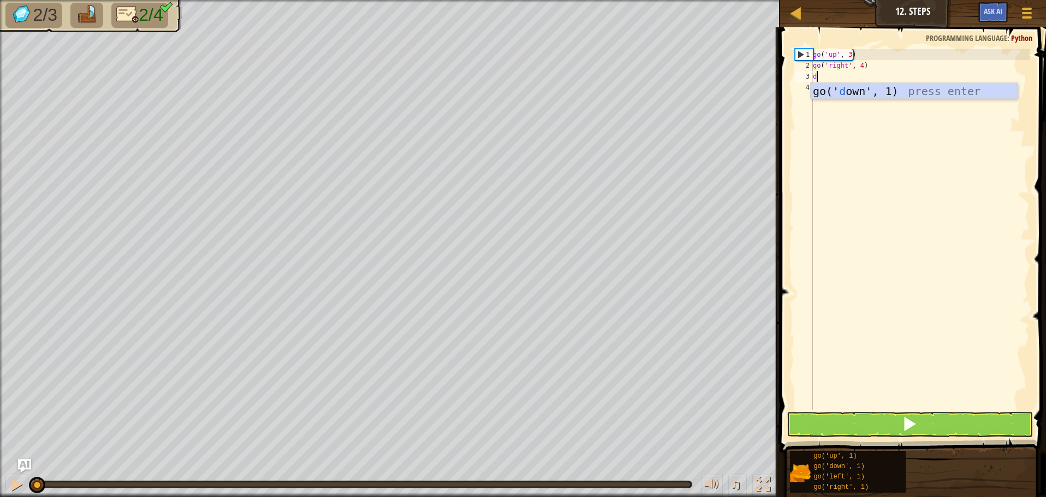
type textarea "do"
click at [853, 93] on div "go(' do wn', 1) press enter" at bounding box center [914, 107] width 206 height 49
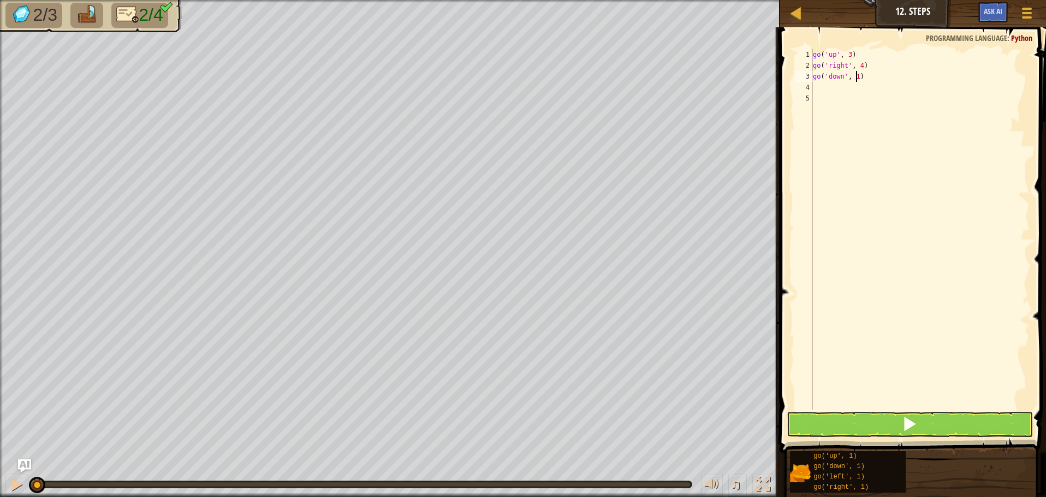
click at [856, 79] on div "go ( 'up' , 3 ) go ( 'right' , 4 ) go ( 'down' , 1 )" at bounding box center [920, 240] width 219 height 382
type textarea "go('down', 3)"
click at [855, 85] on div "go ( 'up' , 3 ) go ( 'right' , 4 ) go ( 'down' , 3 )" at bounding box center [920, 240] width 219 height 382
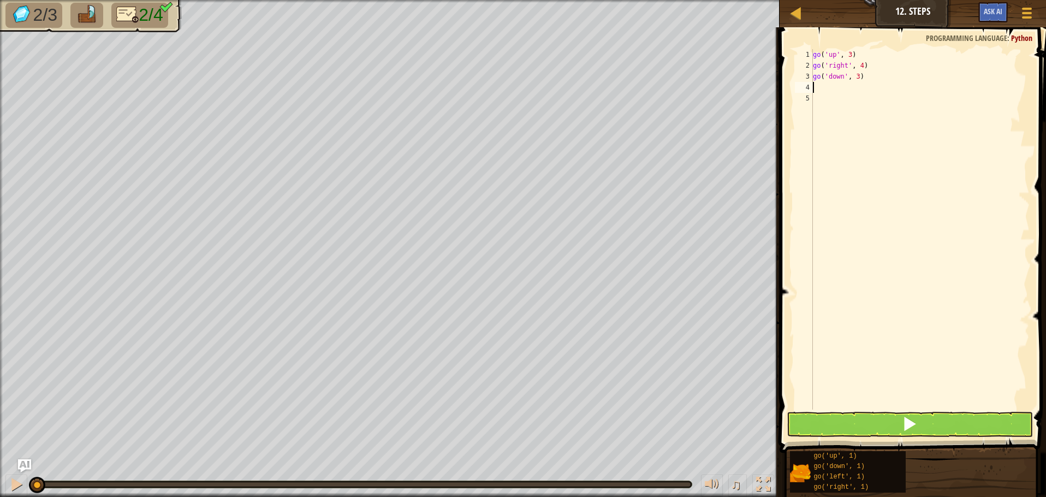
type textarea "l"
click at [865, 102] on div "go(' l eft', 1) press enter" at bounding box center [914, 118] width 206 height 49
click at [857, 85] on div "go ( 'up' , 3 ) go ( 'right' , 4 ) go ( 'down' , 3 ) go ( 'left' , 1 )" at bounding box center [920, 240] width 219 height 382
type textarea "go('left', 2)"
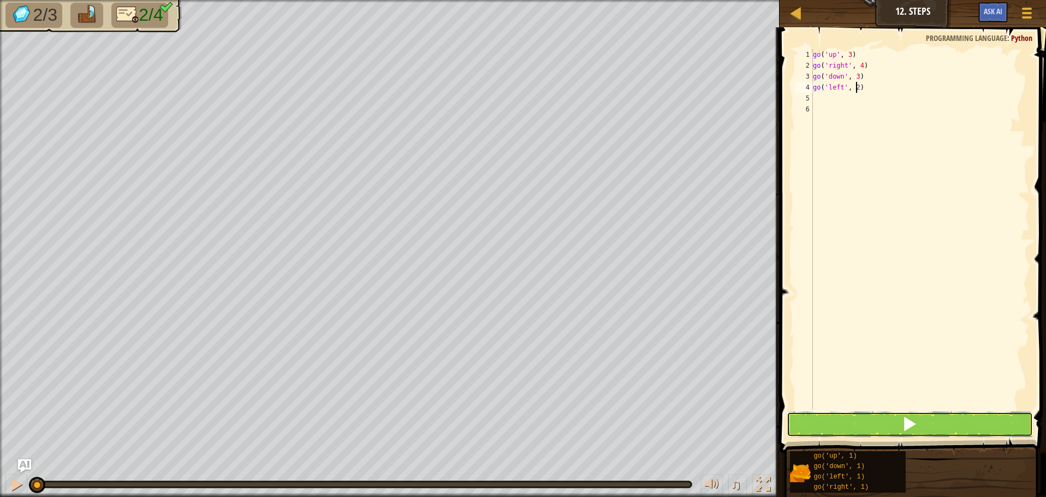
click at [989, 430] on button at bounding box center [910, 424] width 246 height 25
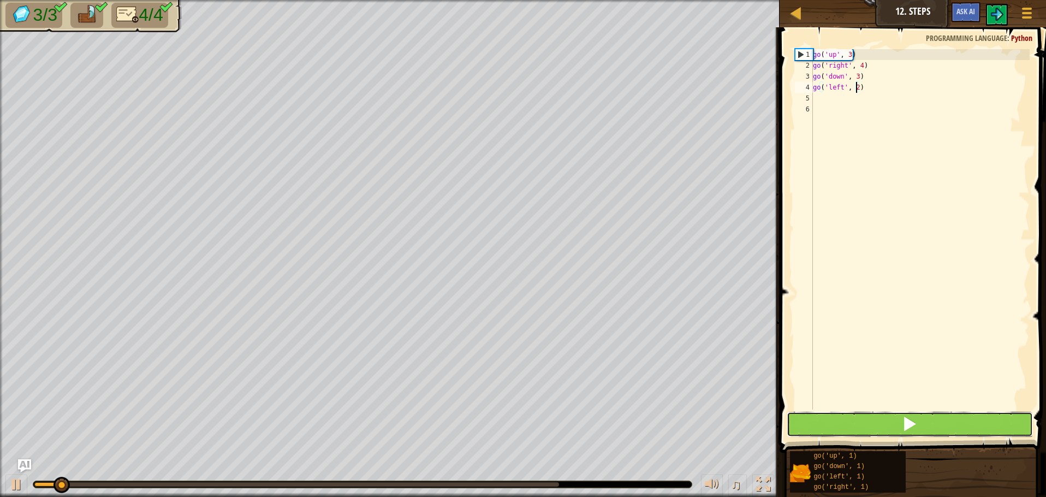
click at [986, 427] on button at bounding box center [910, 424] width 246 height 25
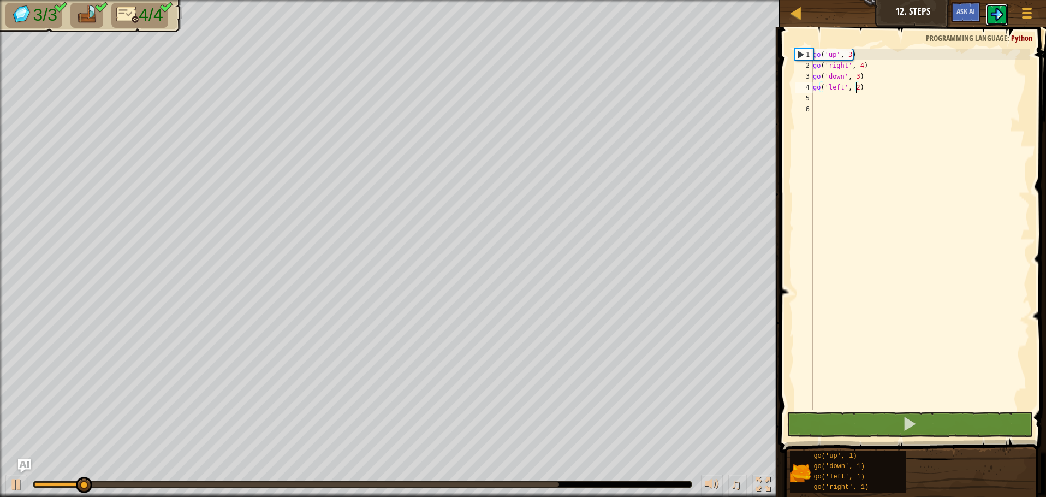
click at [993, 8] on button at bounding box center [997, 15] width 22 height 22
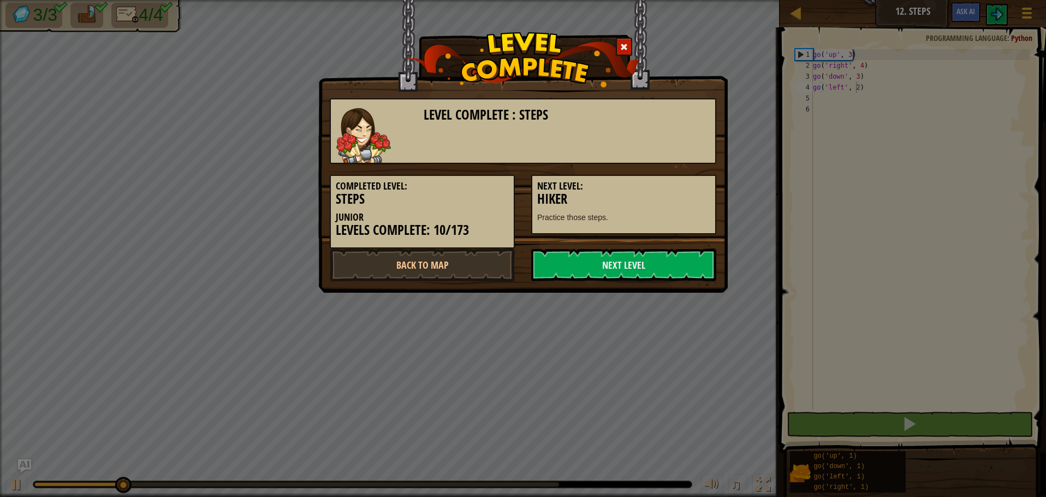
click at [665, 195] on h3 "Hiker" at bounding box center [623, 199] width 173 height 15
click at [679, 262] on link "Next Level" at bounding box center [623, 264] width 185 height 33
click at [650, 257] on link "Next Level" at bounding box center [623, 264] width 185 height 33
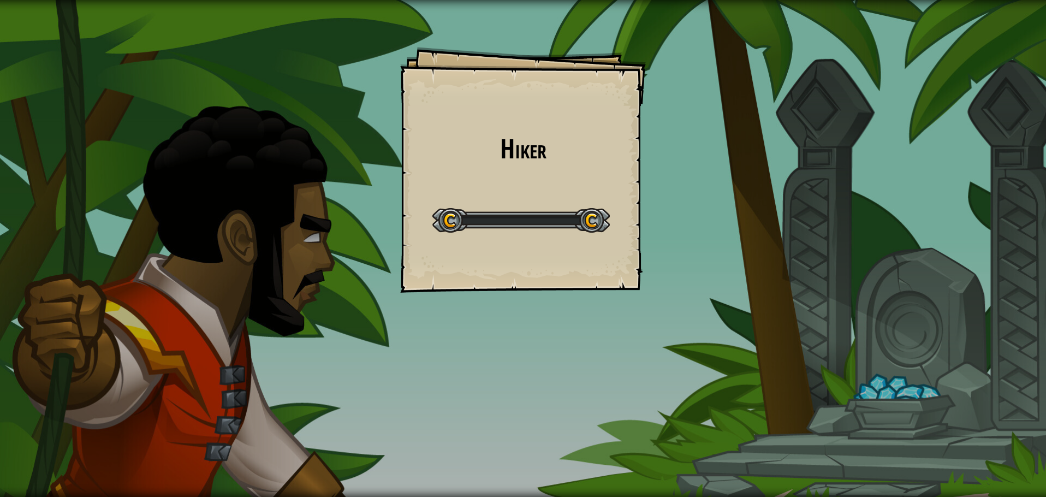
click at [650, 257] on div "Hiker Goals Start Level Error loading from server. Try refreshing the page. You…" at bounding box center [523, 248] width 1046 height 497
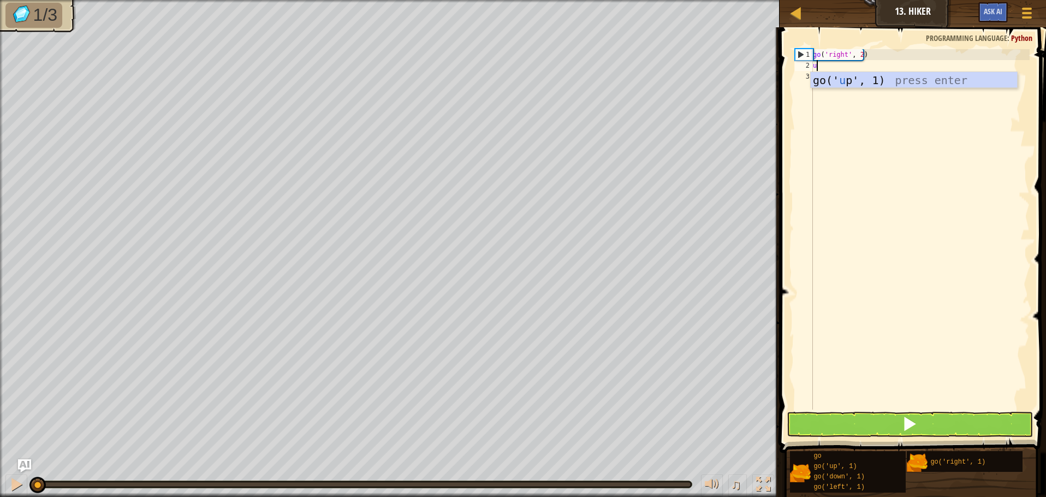
scroll to position [5, 0]
type textarea "up"
click at [860, 86] on div "go(' up ', 1) press enter" at bounding box center [914, 96] width 206 height 49
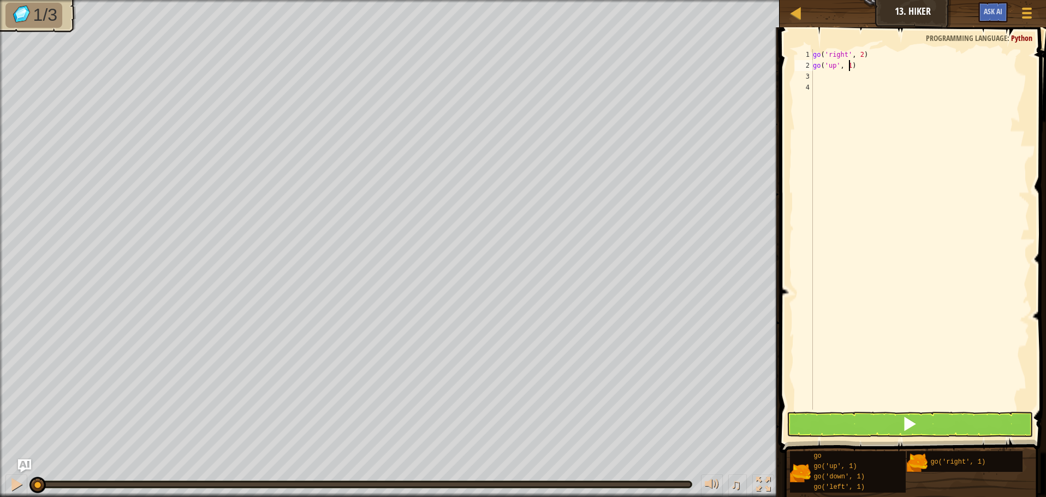
click at [849, 63] on div "go ( 'right' , 2 ) go ( 'up' , 1 )" at bounding box center [920, 240] width 219 height 382
type textarea "go('up', 3)"
click at [832, 81] on div "go ( 'right' , 2 ) go ( 'up' , 3 )" at bounding box center [920, 240] width 219 height 382
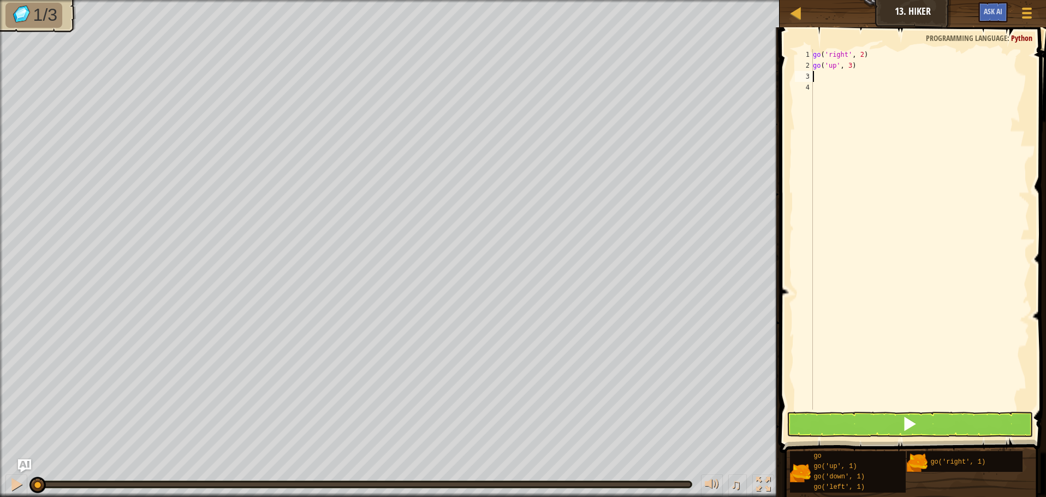
type textarea "r"
click at [834, 93] on div "go(' r ight', 1) press enter" at bounding box center [914, 107] width 206 height 49
click at [861, 72] on div "go ( 'right' , 2 ) go ( 'up' , 3 ) go ( 'right' , 1 )" at bounding box center [920, 240] width 219 height 382
type textarea "go('right', 2)"
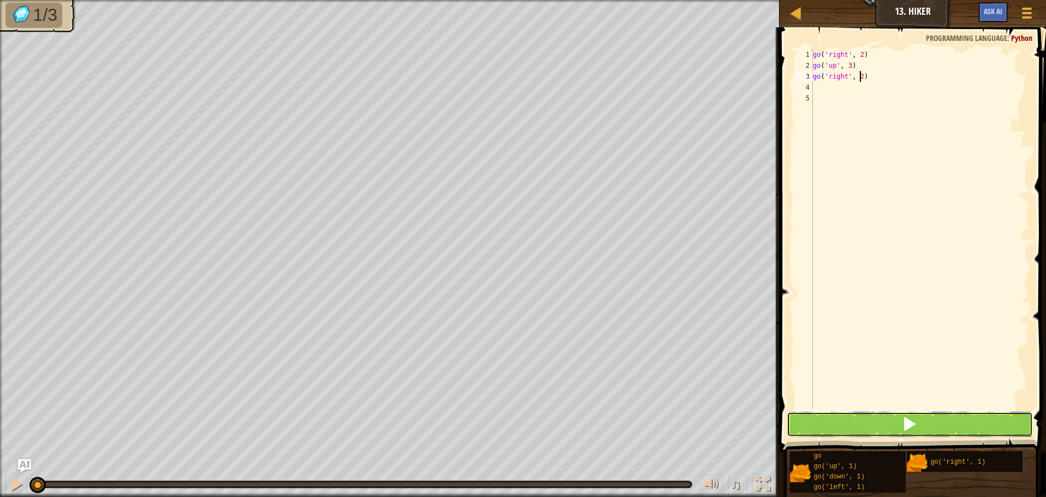
click at [905, 416] on span at bounding box center [909, 423] width 15 height 15
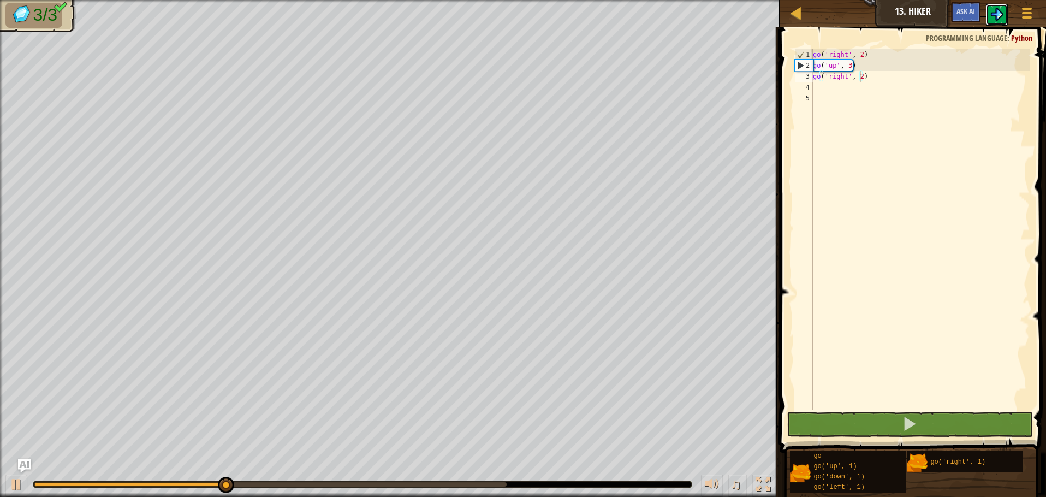
click at [998, 11] on img at bounding box center [996, 14] width 13 height 13
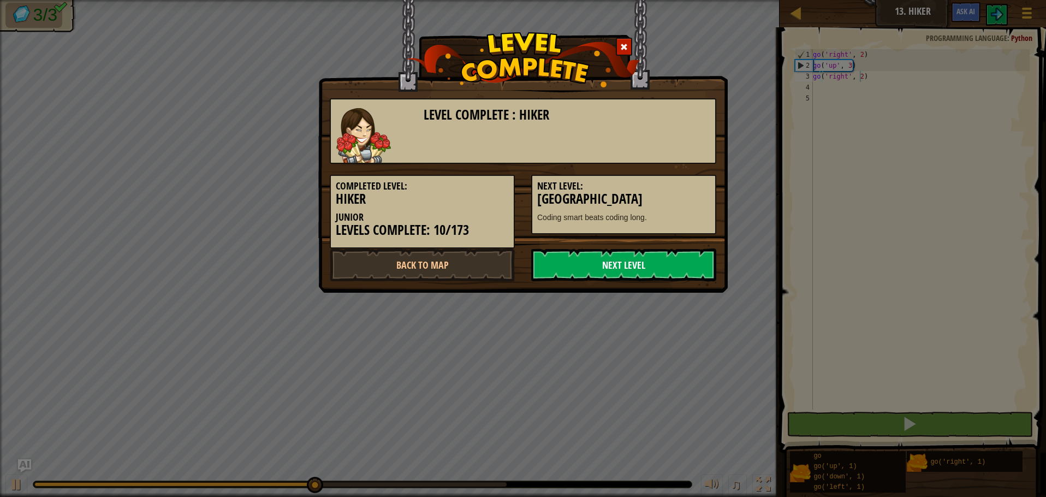
click at [675, 259] on link "Next Level" at bounding box center [623, 264] width 185 height 33
click at [673, 263] on link "Next Level" at bounding box center [623, 264] width 185 height 33
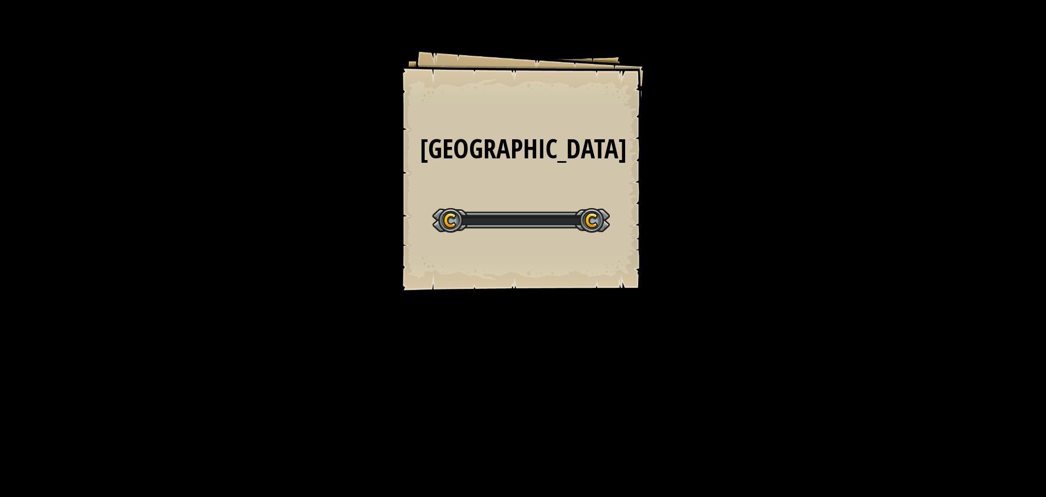
click at [674, 262] on div "Long Hall Goals Start Level Error loading from server. Try refreshing the page.…" at bounding box center [523, 248] width 1046 height 497
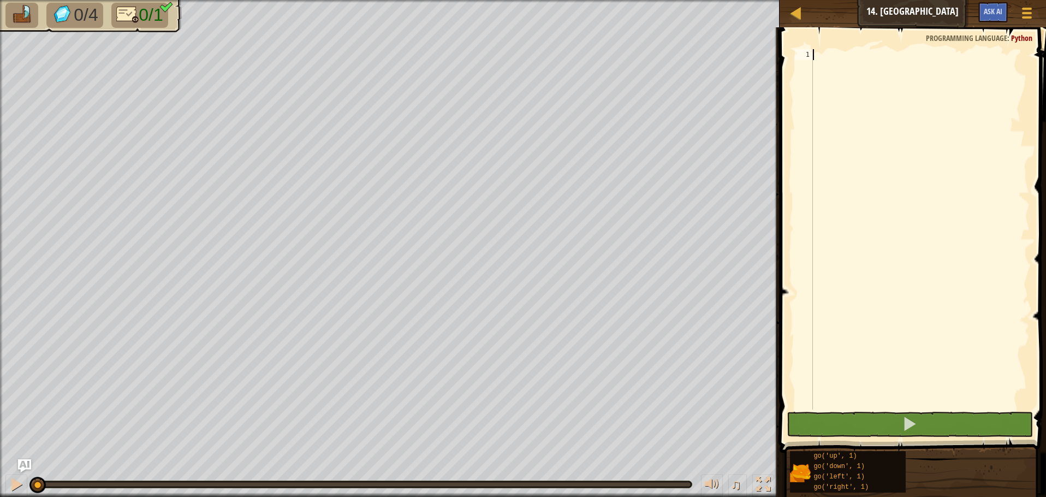
type textarea "r"
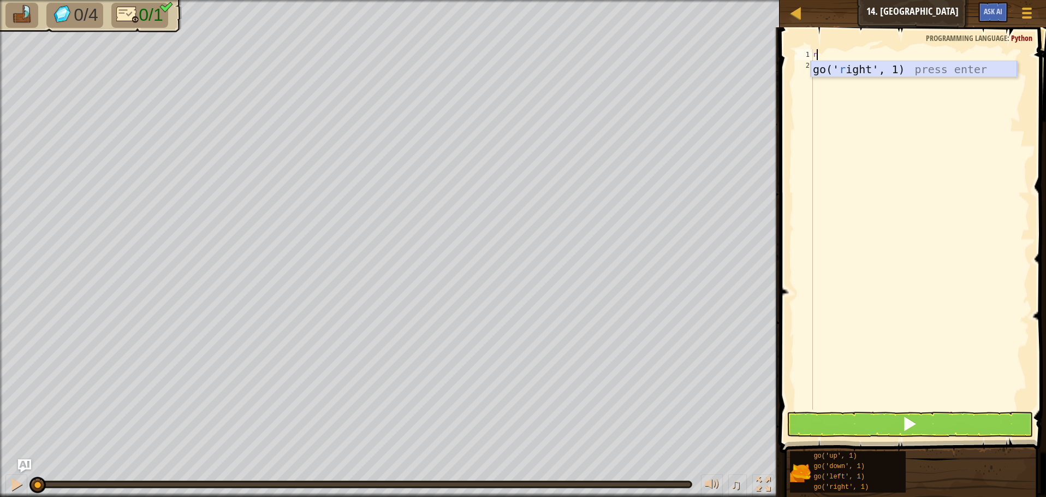
click at [904, 74] on div "go(' r ight', 1) press enter" at bounding box center [914, 85] width 206 height 49
click at [861, 55] on div "go ( 'right' , 1 )" at bounding box center [920, 240] width 219 height 382
type textarea "go('right', 5)"
click at [934, 424] on button at bounding box center [910, 424] width 246 height 25
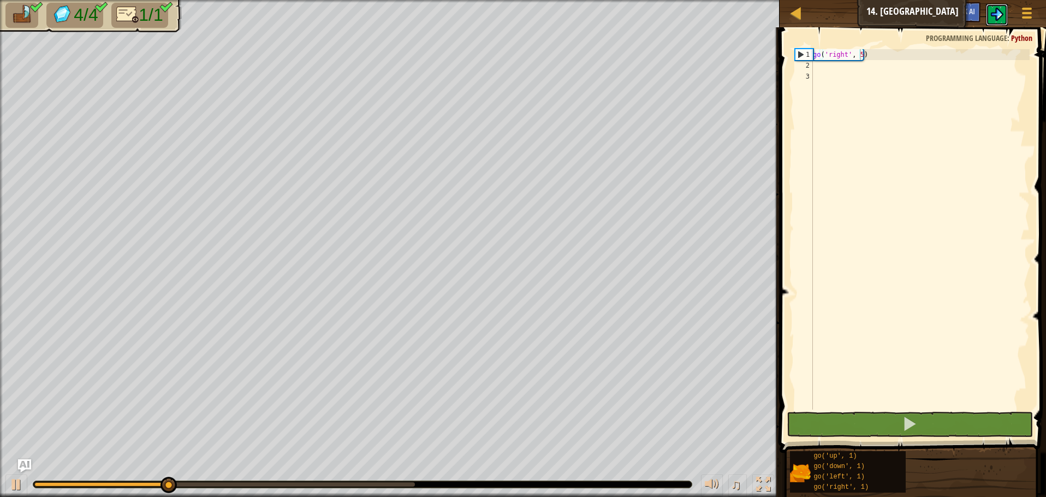
click at [1007, 20] on button at bounding box center [997, 15] width 22 height 22
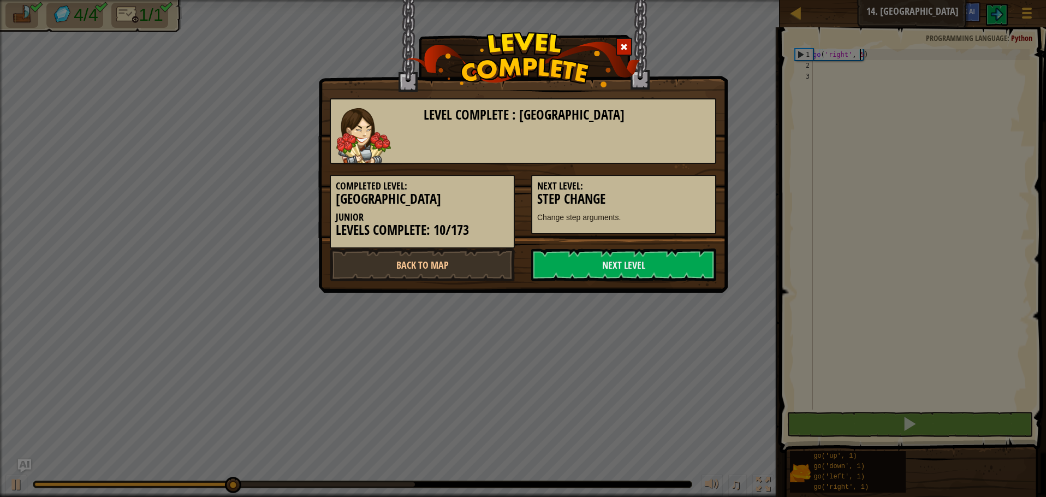
click at [637, 185] on h5 "Next Level:" at bounding box center [623, 186] width 173 height 11
click at [646, 239] on div "Completed Level: Long Hall Junior Levels Complete: 10/173 Next Level: Step Chan…" at bounding box center [523, 206] width 403 height 85
click at [645, 248] on div "Completed Level: Long Hall Junior Levels Complete: 10/173 Next Level: Step Chan…" at bounding box center [523, 206] width 403 height 85
click at [644, 258] on link "Next Level" at bounding box center [623, 264] width 185 height 33
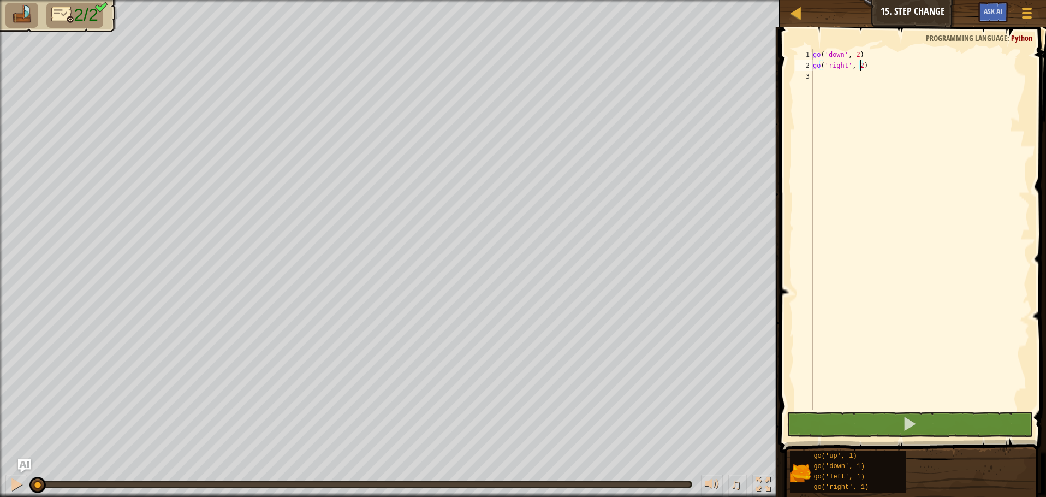
click at [858, 65] on div "go ( 'down' , 2 ) go ( 'right' , 2 )" at bounding box center [920, 240] width 219 height 382
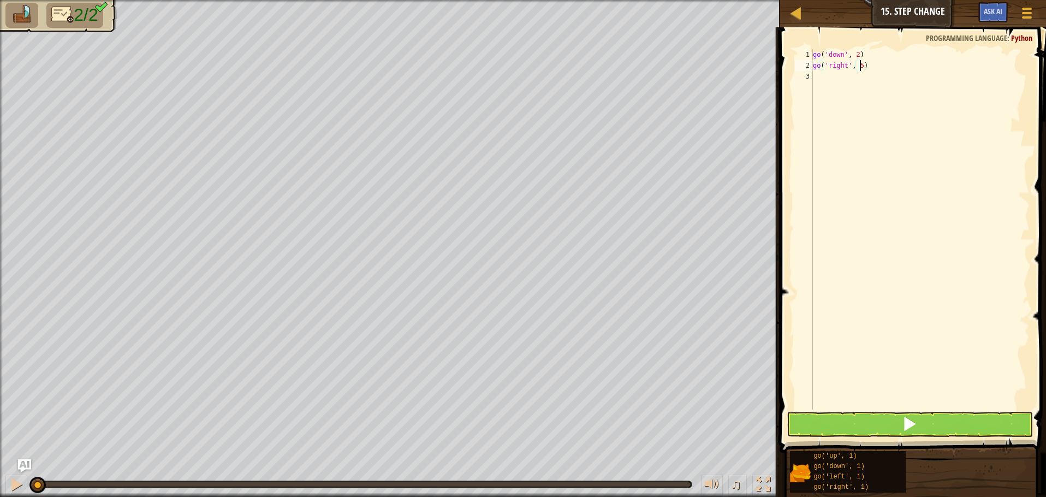
scroll to position [5, 3]
type textarea "go('right', 5)"
click at [865, 416] on button at bounding box center [910, 424] width 246 height 25
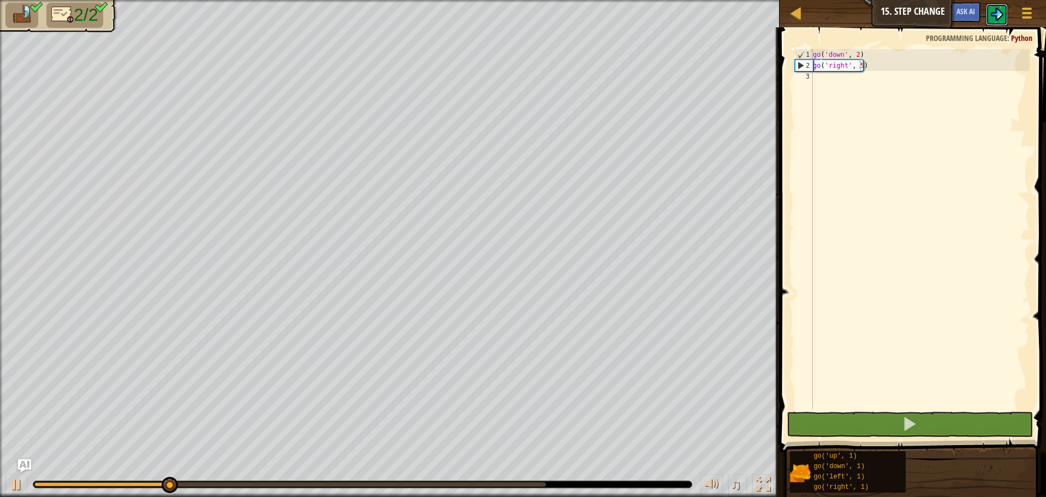
click at [1004, 6] on button at bounding box center [997, 15] width 22 height 22
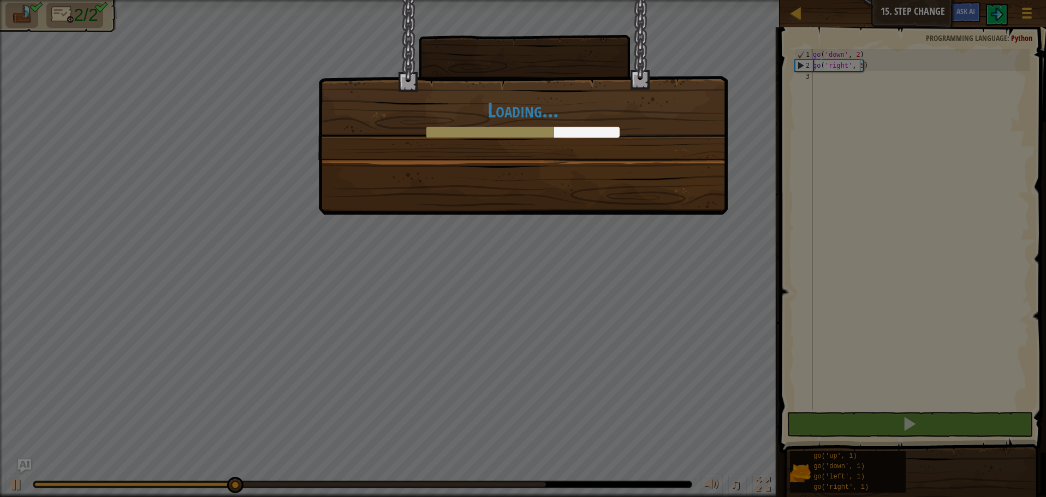
click at [666, 205] on div "Loading..." at bounding box center [523, 107] width 410 height 215
click at [684, 213] on div "Loading..." at bounding box center [523, 107] width 410 height 215
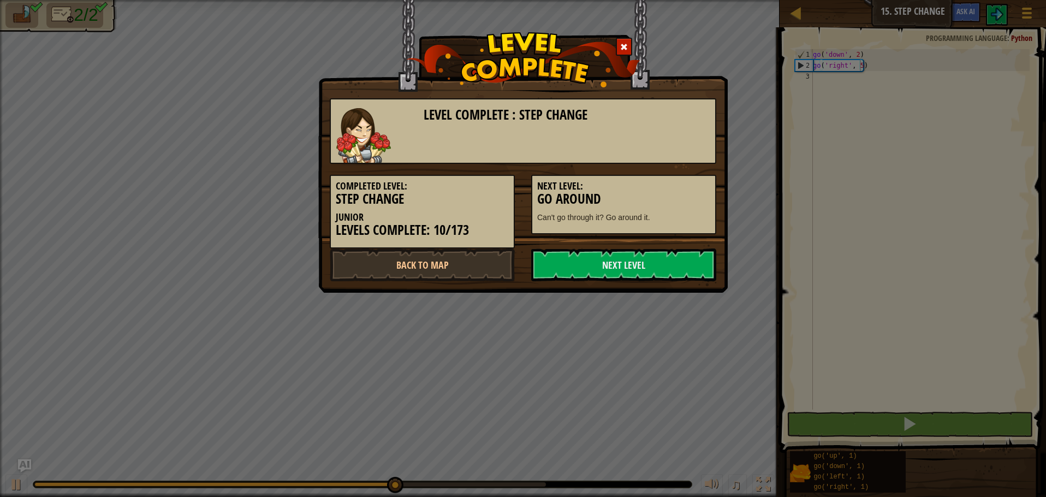
click at [685, 213] on p "Can't go through it? Go around it." at bounding box center [623, 217] width 173 height 11
click at [686, 212] on p "Can't go through it? Go around it." at bounding box center [623, 217] width 173 height 11
click at [684, 250] on div "Level Complete : Step Change Completed Level: Step Change Junior Levels Complet…" at bounding box center [523, 184] width 387 height 194
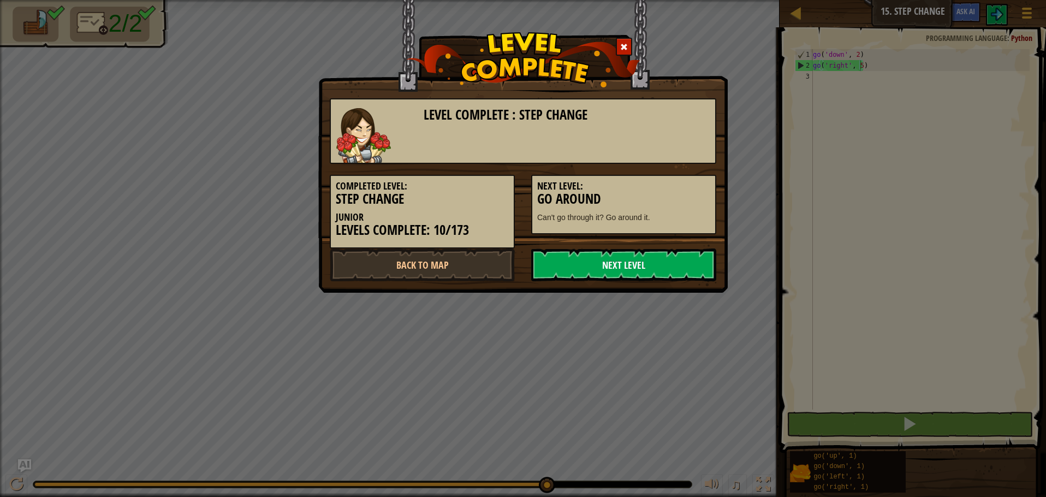
click at [673, 263] on link "Next Level" at bounding box center [623, 264] width 185 height 33
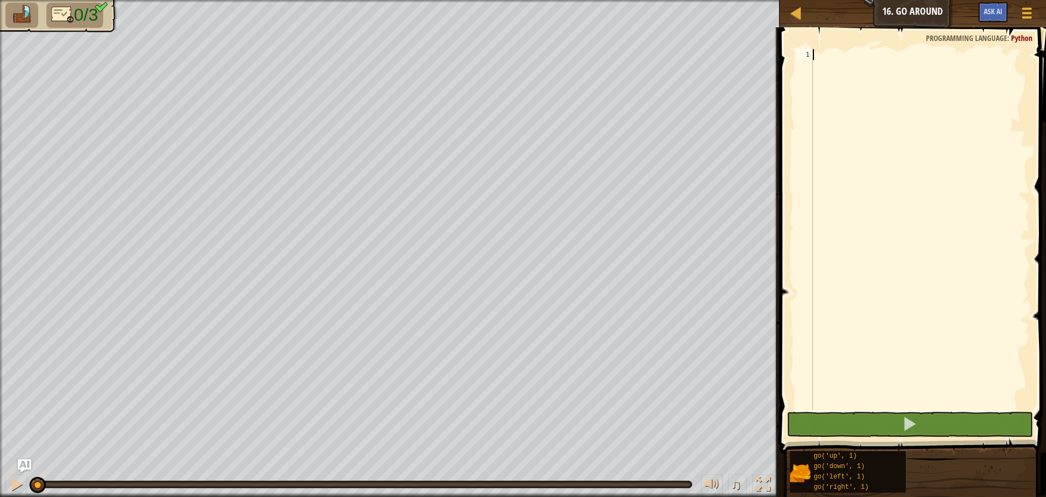
type textarea "u"
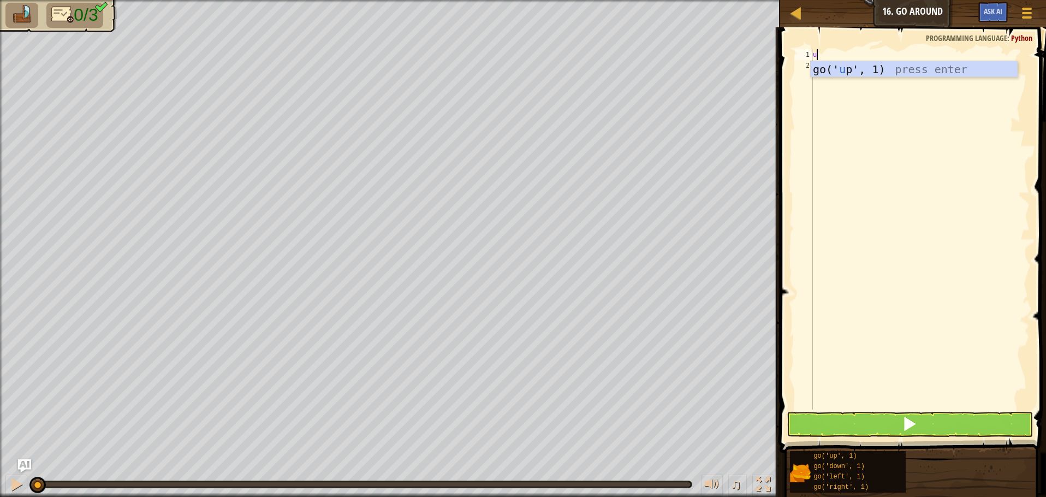
scroll to position [5, 0]
click at [858, 79] on div "u" at bounding box center [920, 240] width 219 height 382
click at [825, 57] on div "u" at bounding box center [920, 240] width 219 height 382
type textarea "up"
click at [886, 74] on div "go(' up ', 1) press enter" at bounding box center [914, 85] width 206 height 49
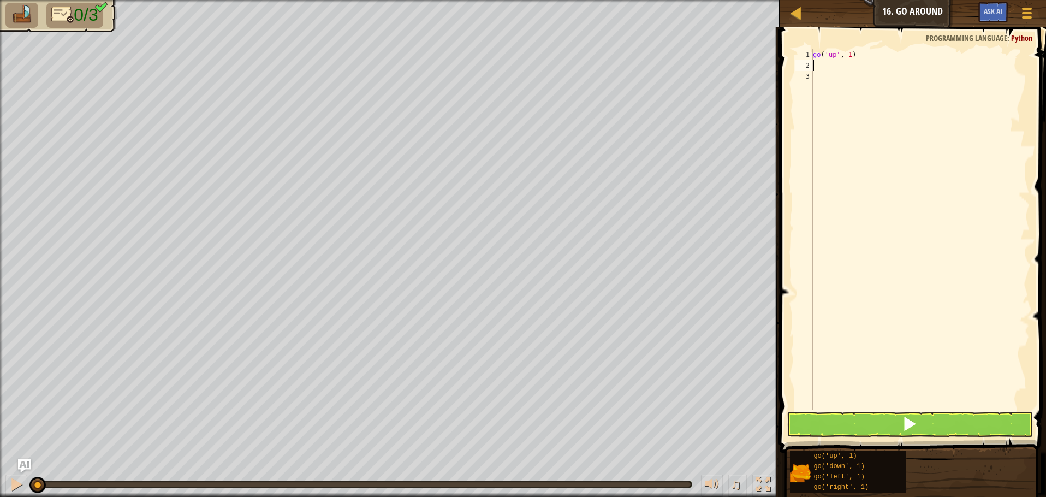
click at [847, 54] on div "go ( 'up' , 1 )" at bounding box center [920, 240] width 219 height 382
type textarea "go('up', 2)"
click at [866, 73] on div "go ( 'up' , 2 )" at bounding box center [920, 240] width 219 height 382
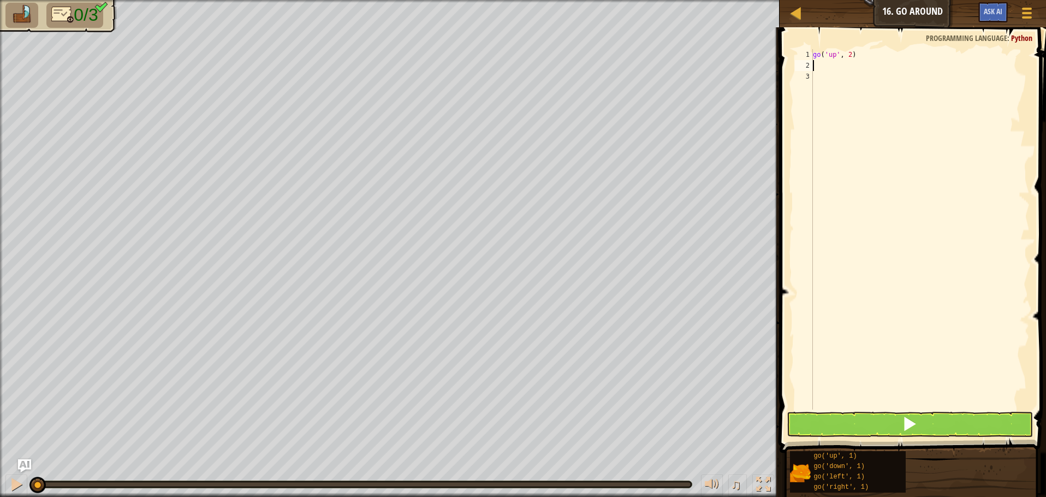
click at [867, 67] on div "go ( 'up' , 2 )" at bounding box center [920, 240] width 219 height 382
type textarea "r"
click at [865, 76] on div "go(' r ight', 1) press enter" at bounding box center [914, 96] width 206 height 49
click at [857, 62] on div "go ( 'up' , 2 ) go ( 'right' , 1 )" at bounding box center [920, 240] width 219 height 382
type textarea "go('right', 3)"
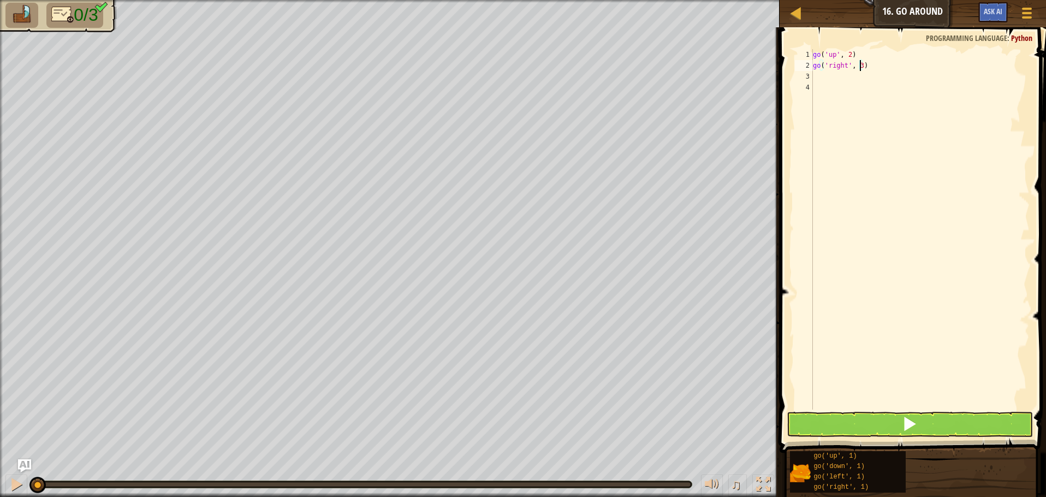
scroll to position [5, 3]
click at [856, 76] on div "go ( 'up' , 2 ) go ( 'right' , 3 )" at bounding box center [920, 240] width 219 height 382
type textarea "d"
click at [862, 84] on div "go(' d own', 1) press enter" at bounding box center [914, 107] width 206 height 49
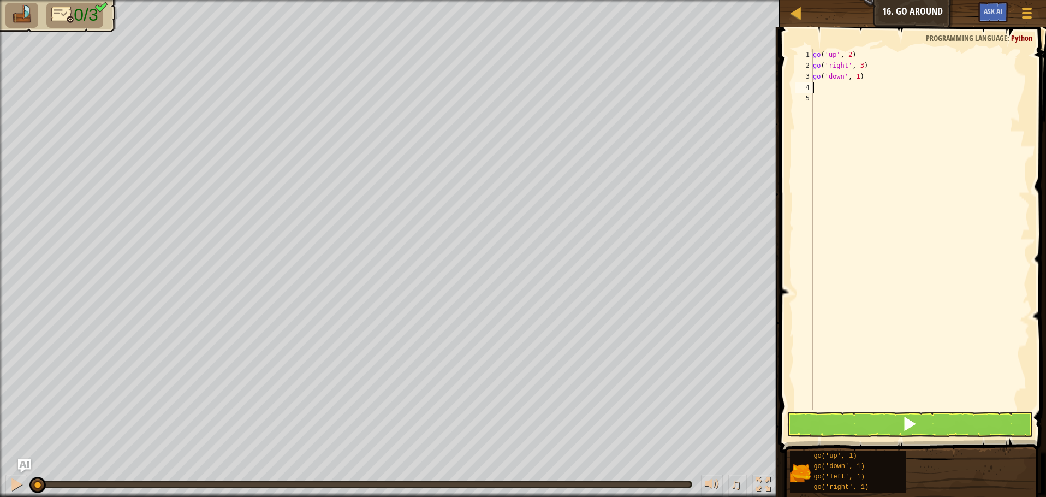
click at [855, 74] on div "go ( 'up' , 2 ) go ( 'right' , 3 ) go ( 'down' , 1 )" at bounding box center [920, 240] width 219 height 382
type textarea "go('down', 2)"
click at [877, 423] on button at bounding box center [910, 424] width 246 height 25
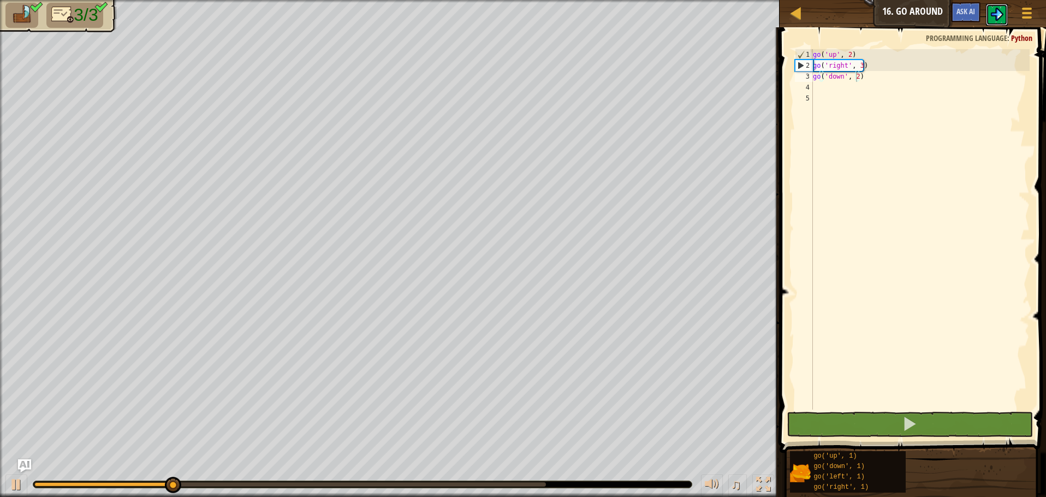
click at [989, 23] on button at bounding box center [997, 15] width 22 height 22
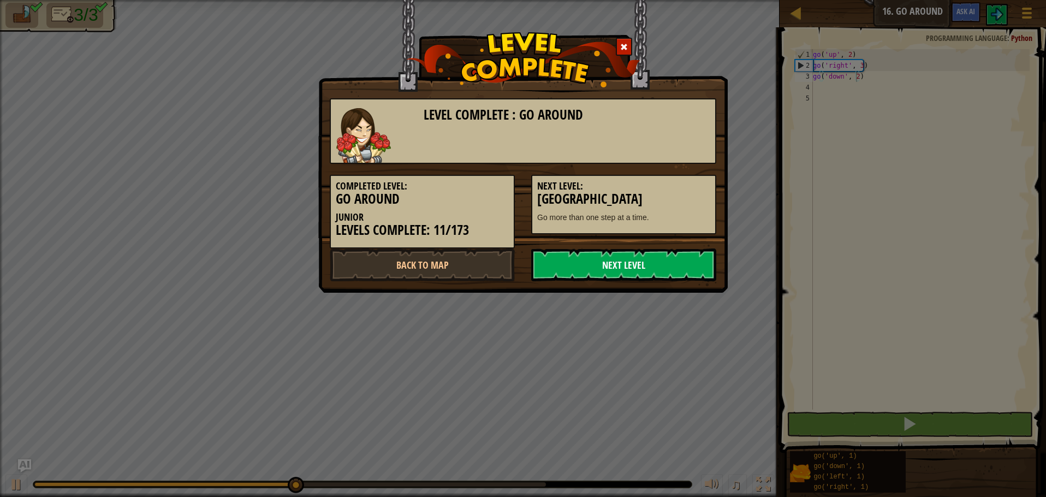
click at [672, 269] on link "Next Level" at bounding box center [623, 264] width 185 height 33
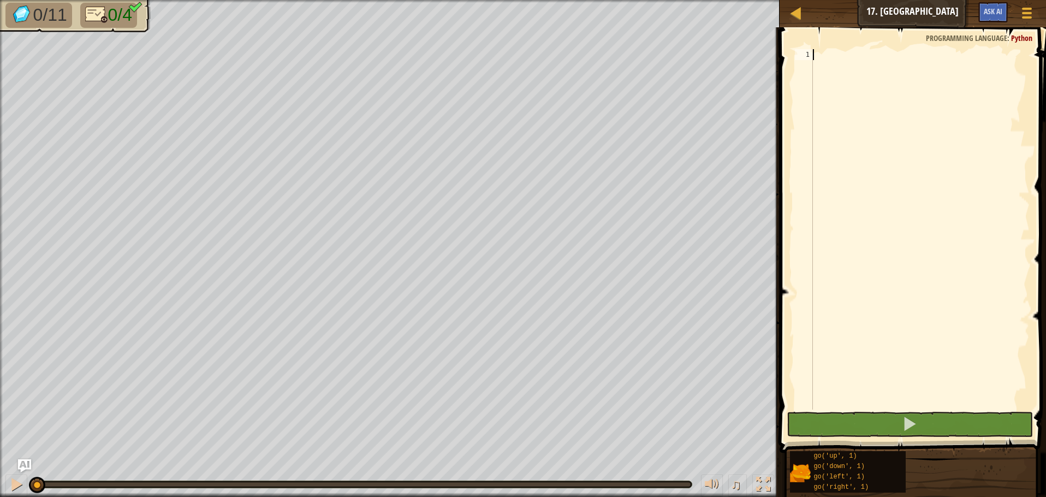
type textarea "u"
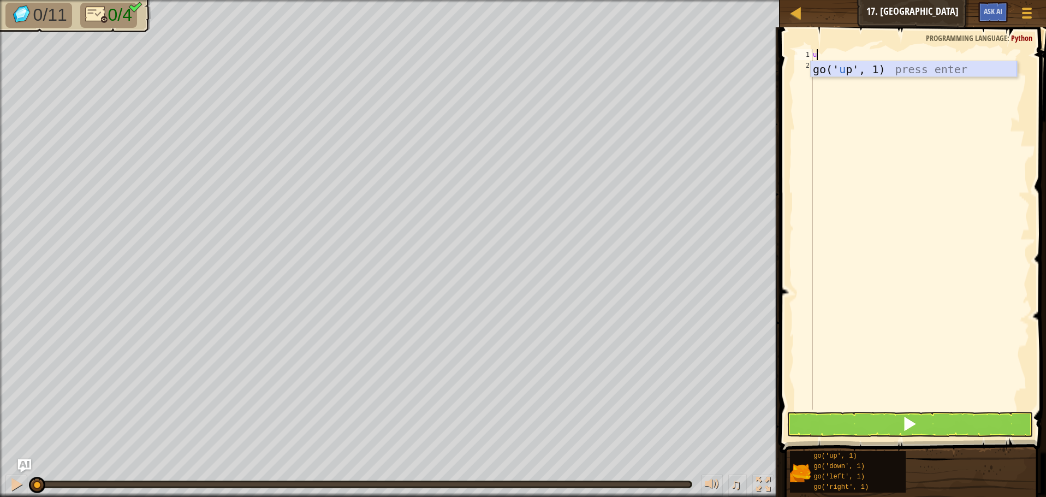
click at [938, 67] on div "go(' u p', 1) press enter" at bounding box center [914, 85] width 206 height 49
click at [849, 55] on div "go ( 'up' , 1 )" at bounding box center [920, 240] width 219 height 382
type textarea "go('up', 3)"
click at [857, 76] on div "go ( 'up' , 3 )" at bounding box center [920, 240] width 219 height 382
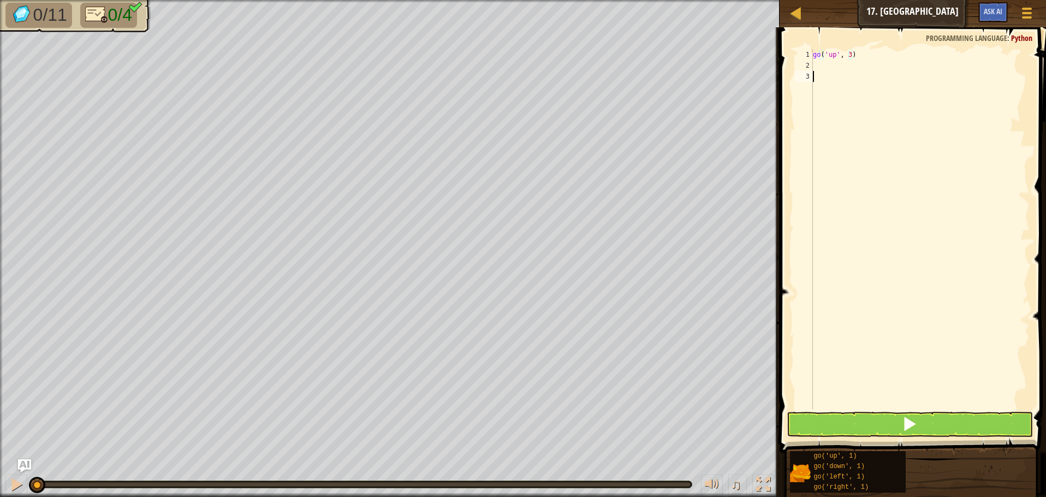
scroll to position [5, 0]
click at [854, 67] on div "go ( 'up' , 3 )" at bounding box center [920, 240] width 219 height 382
type textarea "r"
click at [845, 76] on div "go(' r ight', 1) press enter" at bounding box center [914, 96] width 206 height 49
click at [858, 63] on div "go ( 'up' , 3 ) go ( 'right' , 1 )" at bounding box center [920, 240] width 219 height 382
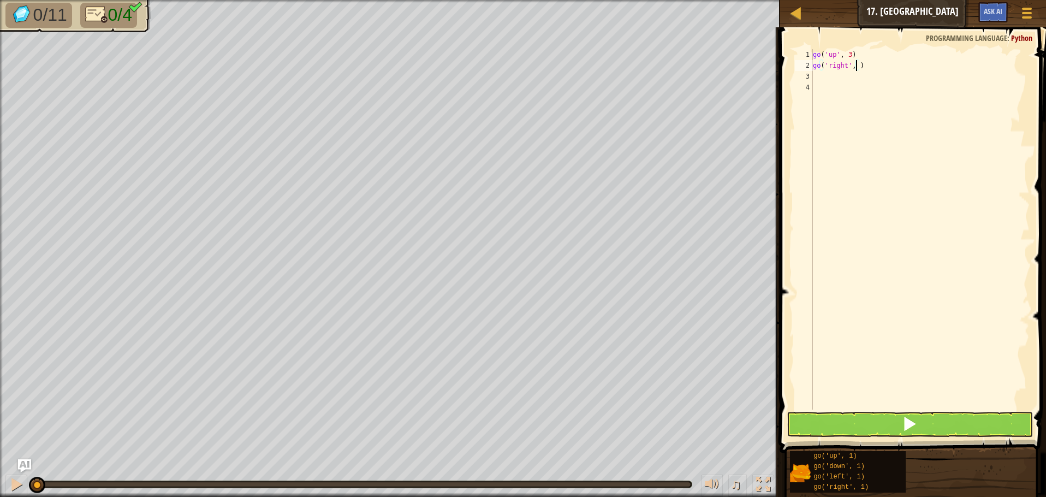
type textarea "go('right', 3)"
click at [863, 70] on div "go ( 'up' , 3 ) go ( 'right' , 3 )" at bounding box center [920, 240] width 219 height 382
click at [863, 79] on div "go ( 'up' , 3 ) go ( 'right' , 3 )" at bounding box center [920, 240] width 219 height 382
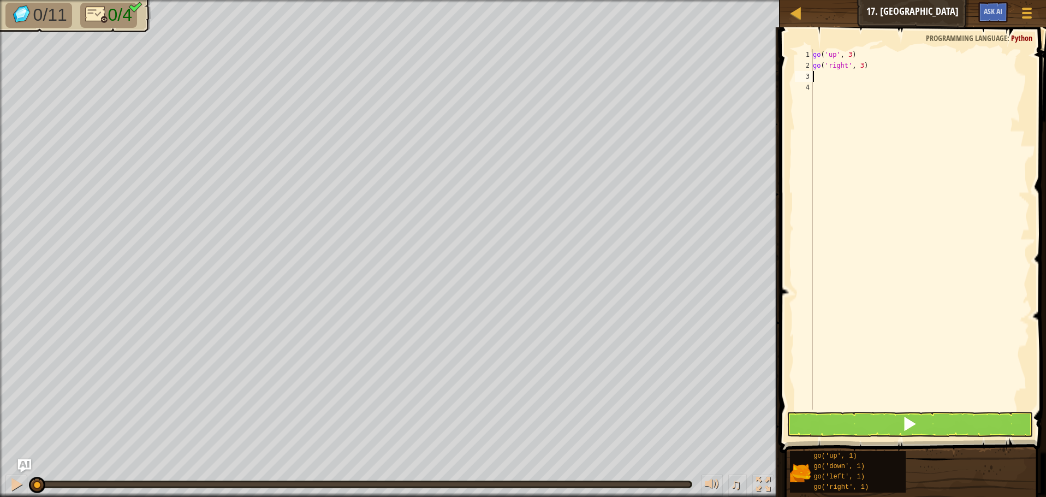
type textarea "d"
click at [867, 93] on div "go(' d own', 1) press enter" at bounding box center [914, 107] width 206 height 49
click at [856, 73] on div "go ( 'up' , 3 ) go ( 'right' , 3 ) go ( 'down' , 1 )" at bounding box center [920, 240] width 219 height 382
type textarea "go('down', 3)"
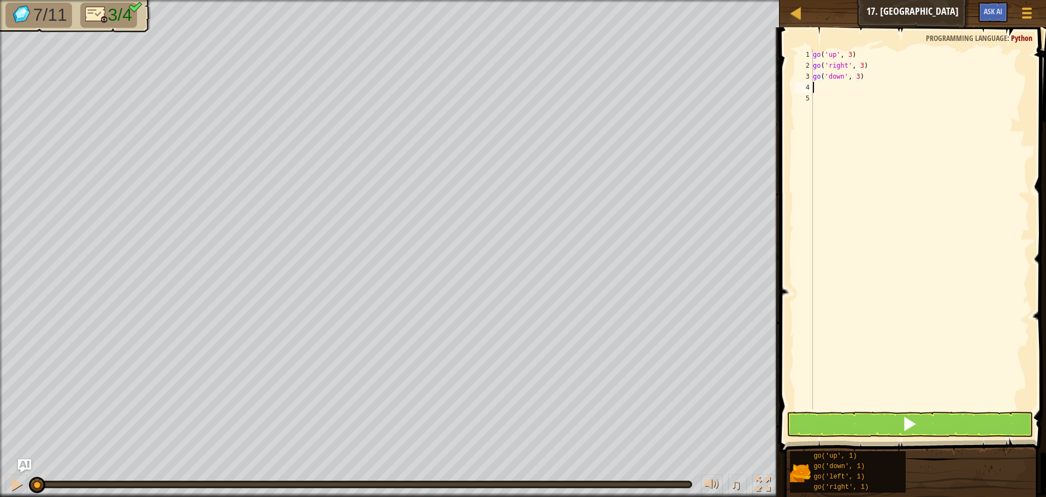
click at [846, 87] on div "go ( 'up' , 3 ) go ( 'right' , 3 ) go ( 'down' , 3 )" at bounding box center [920, 240] width 219 height 382
type textarea "l"
click at [844, 100] on div "go(' l eft', 1) press enter" at bounding box center [914, 118] width 206 height 49
click at [856, 83] on div "go ( 'up' , 3 ) go ( 'right' , 3 ) go ( 'down' , 3 ) go ( 'left' , 1 )" at bounding box center [920, 240] width 219 height 382
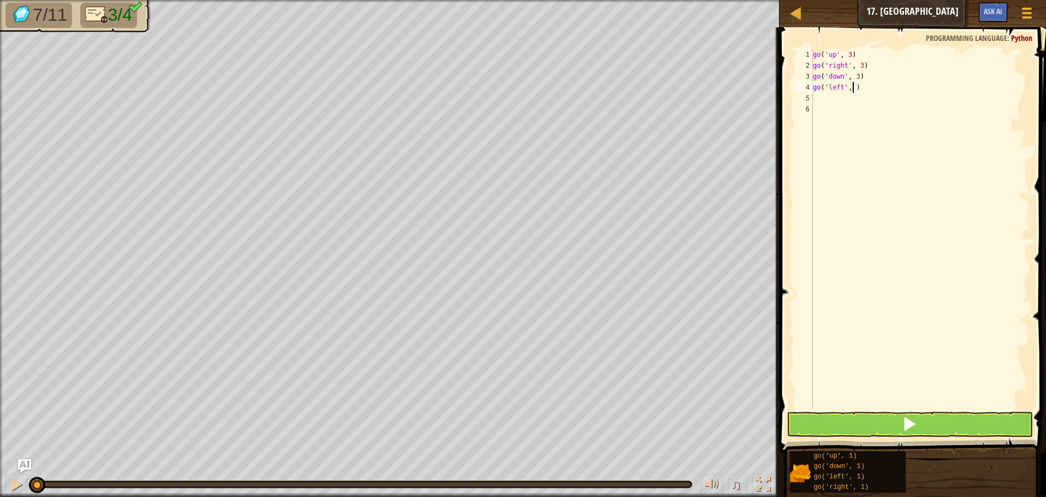
type textarea "go('left', 3)"
click at [871, 404] on div "go ( 'up' , 3 ) go ( 'right' , 3 ) go ( 'down' , 3 ) go ( 'left' , 3 )" at bounding box center [920, 240] width 219 height 382
click at [870, 422] on button at bounding box center [910, 424] width 246 height 25
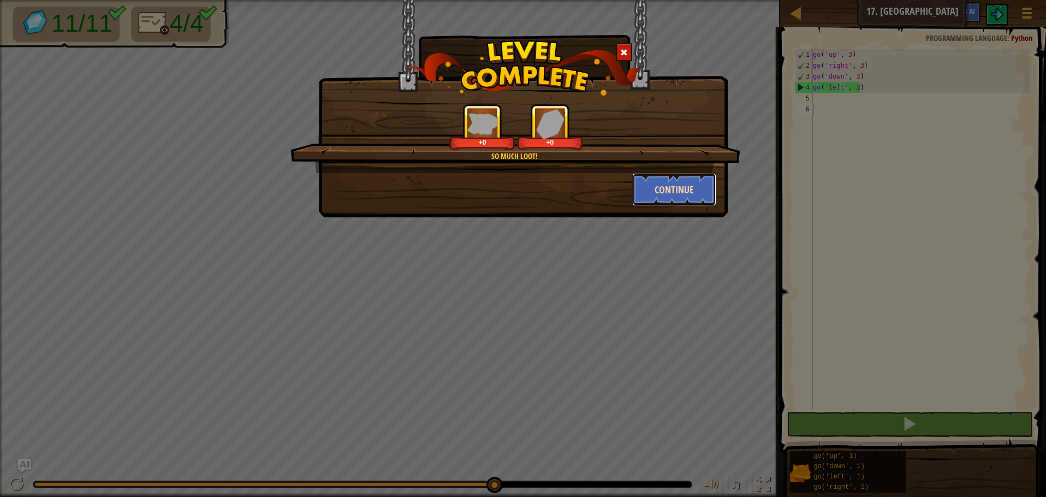
click at [663, 193] on button "Continue" at bounding box center [674, 189] width 85 height 33
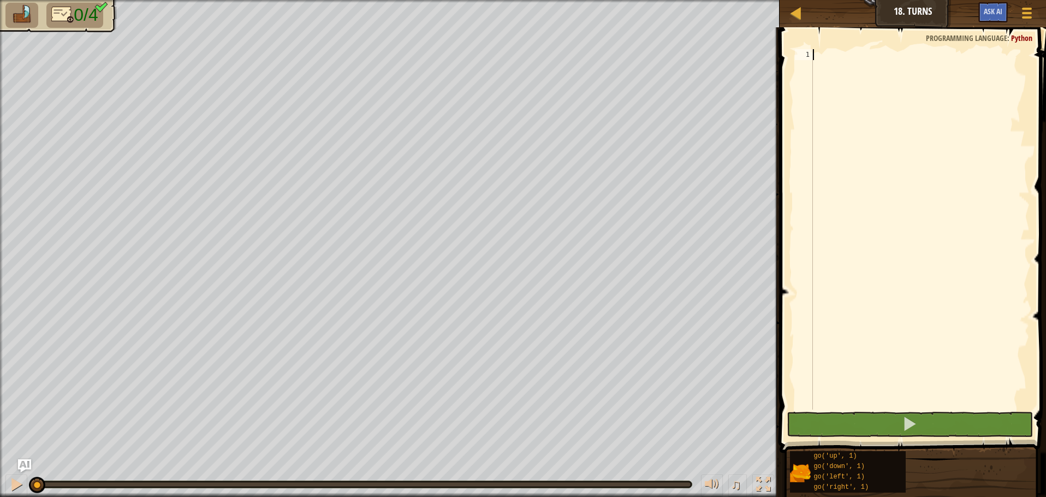
type textarea "l"
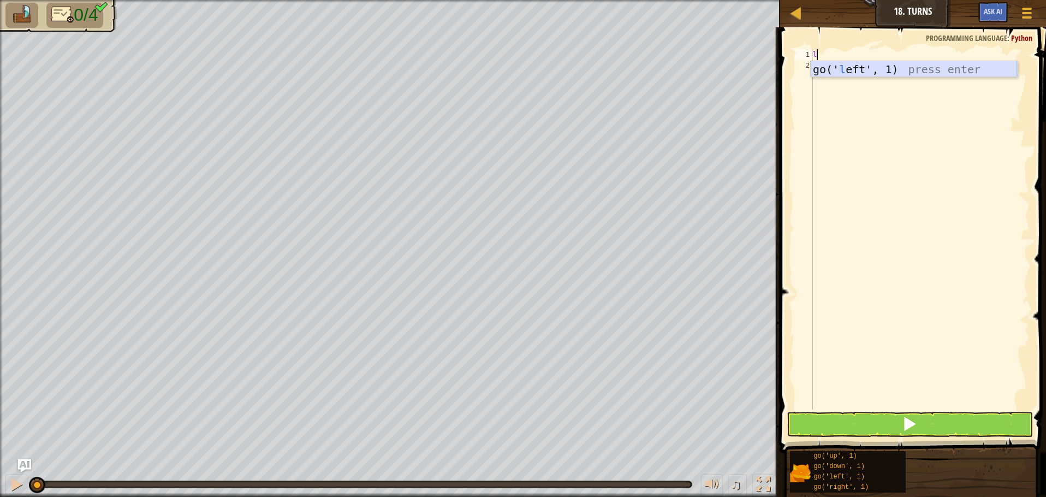
click at [962, 63] on div "go(' l eft', 1) press enter" at bounding box center [914, 85] width 206 height 49
click at [857, 51] on div "go ( 'left' , 1 )" at bounding box center [920, 240] width 219 height 382
type textarea "go('left', 2)"
click at [828, 66] on div "go ( 'left' , 2 )" at bounding box center [920, 240] width 219 height 382
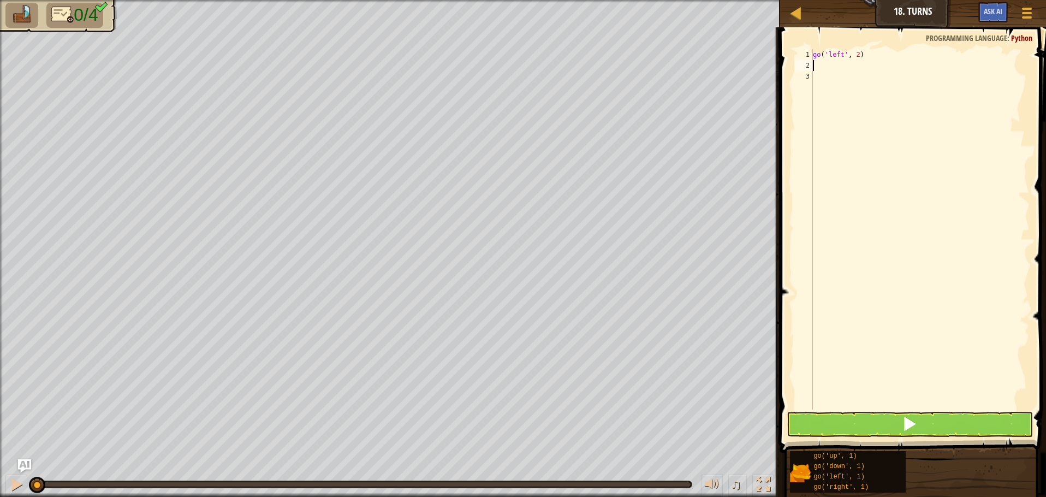
scroll to position [5, 0]
type textarea "do"
click at [829, 81] on div "go(' do wn', 1) press enter" at bounding box center [914, 96] width 206 height 49
click at [856, 64] on div "go ( 'left' , 2 ) go ( 'down' , 1 )" at bounding box center [920, 240] width 219 height 382
type textarea "go('down', 2)"
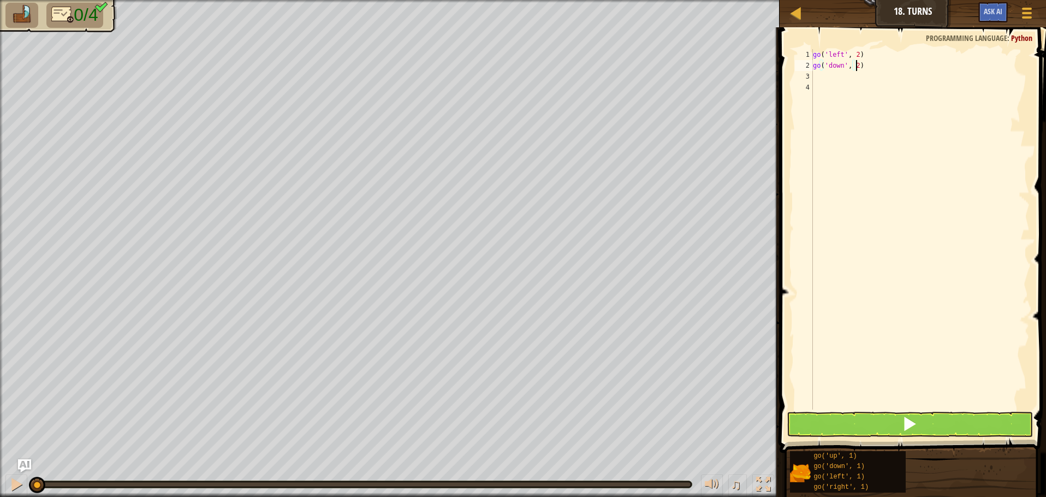
scroll to position [5, 3]
click at [839, 79] on div "go ( 'left' , 2 ) go ( 'down' , 2 )" at bounding box center [920, 240] width 219 height 382
type textarea "r"
click at [839, 97] on div "go(' r ight', 1) press enter" at bounding box center [914, 107] width 206 height 49
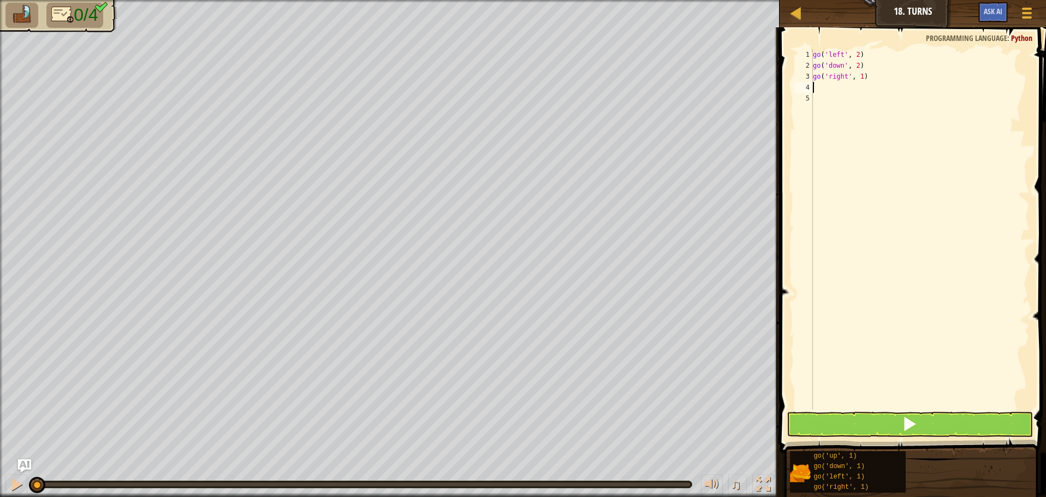
click at [860, 74] on div "go ( 'left' , 2 ) go ( 'down' , 2 ) go ( 'right' , 1 )" at bounding box center [920, 240] width 219 height 382
type textarea "go('right', 4)"
click at [853, 84] on div "go ( 'left' , 2 ) go ( 'down' , 2 ) go ( 'right' , 4 )" at bounding box center [920, 240] width 219 height 382
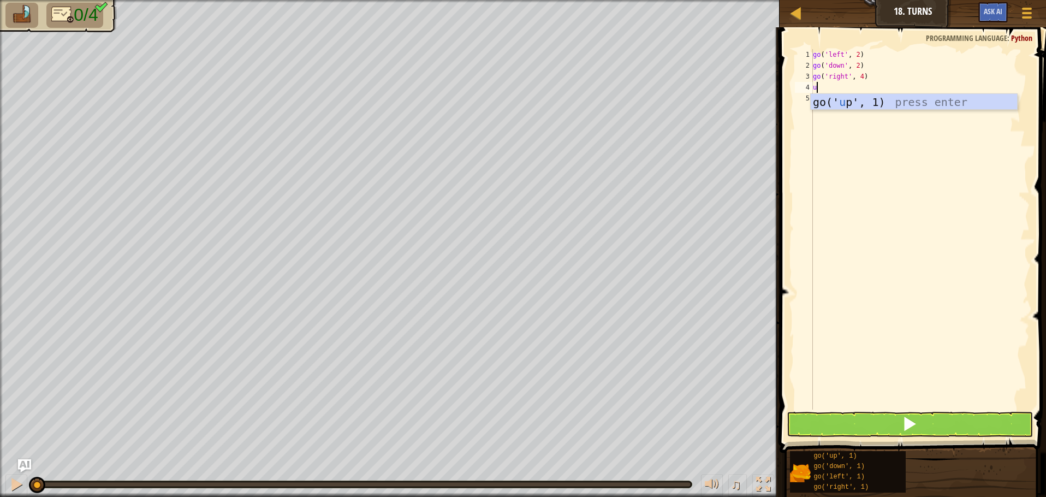
type textarea "up"
click at [854, 100] on div "go(' up ', 1) press enter" at bounding box center [914, 118] width 206 height 49
click at [846, 87] on div "go ( 'left' , 2 ) go ( 'down' , 2 ) go ( 'right' , 4 ) go ( 'up' , 1 )" at bounding box center [920, 240] width 219 height 382
click at [849, 83] on div "go ( 'left' , 2 ) go ( 'down' , 2 ) go ( 'right' , 4 ) go ( 'up' , 1 )" at bounding box center [920, 240] width 219 height 382
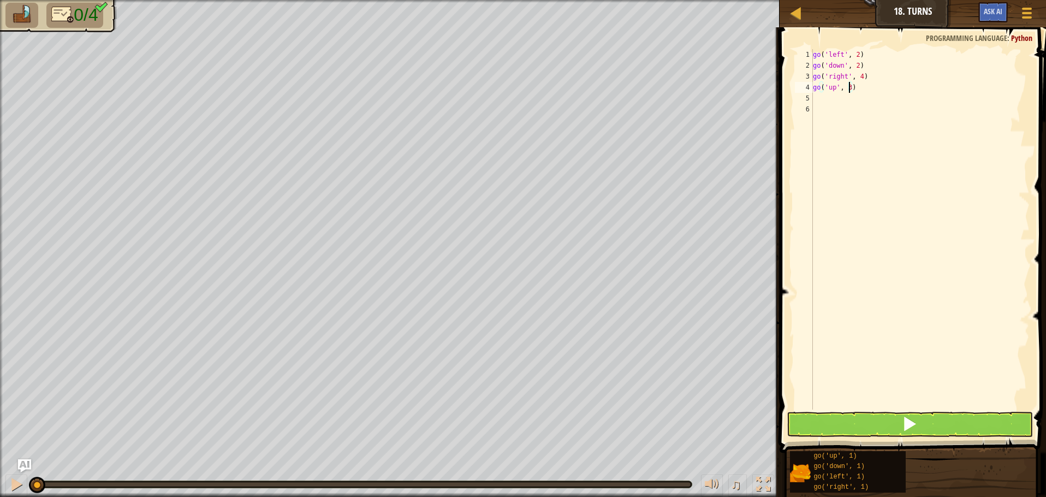
type textarea "go('up', 3)"
click at [916, 420] on span at bounding box center [909, 423] width 15 height 15
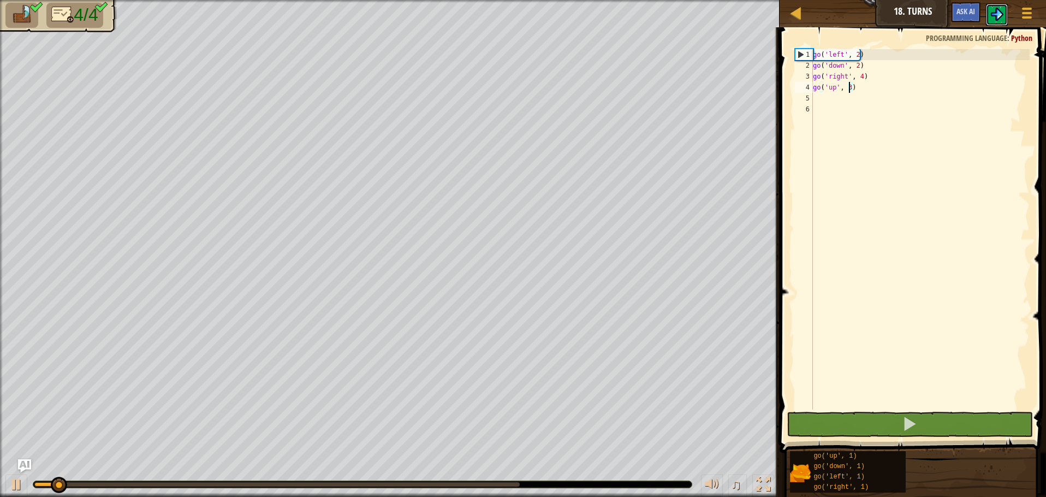
click at [993, 9] on img at bounding box center [996, 14] width 13 height 13
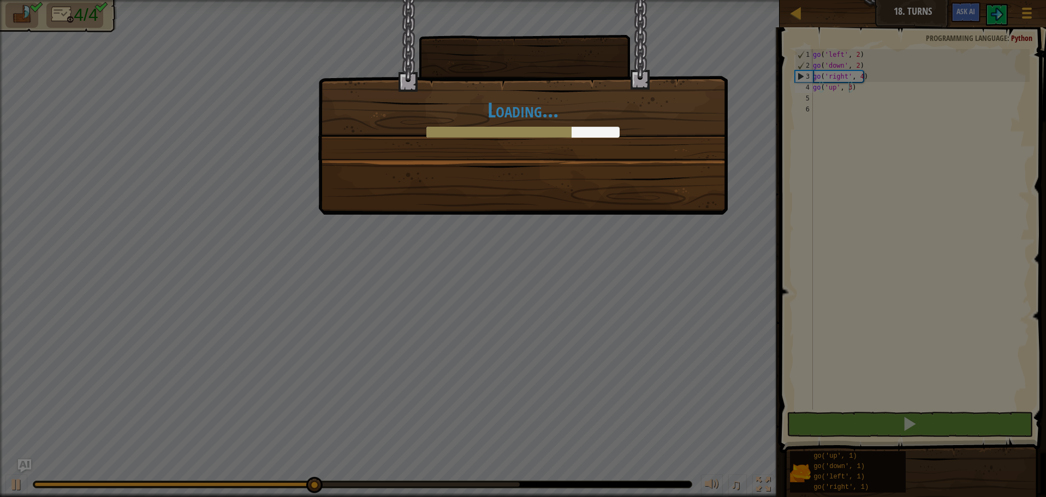
click at [666, 187] on div "Loading..." at bounding box center [523, 107] width 410 height 215
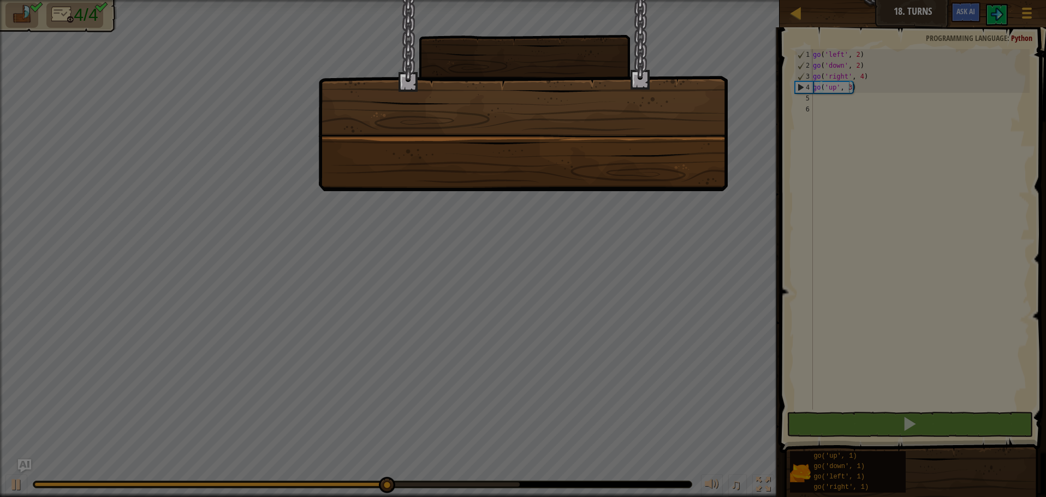
click at [666, 187] on div at bounding box center [523, 95] width 410 height 191
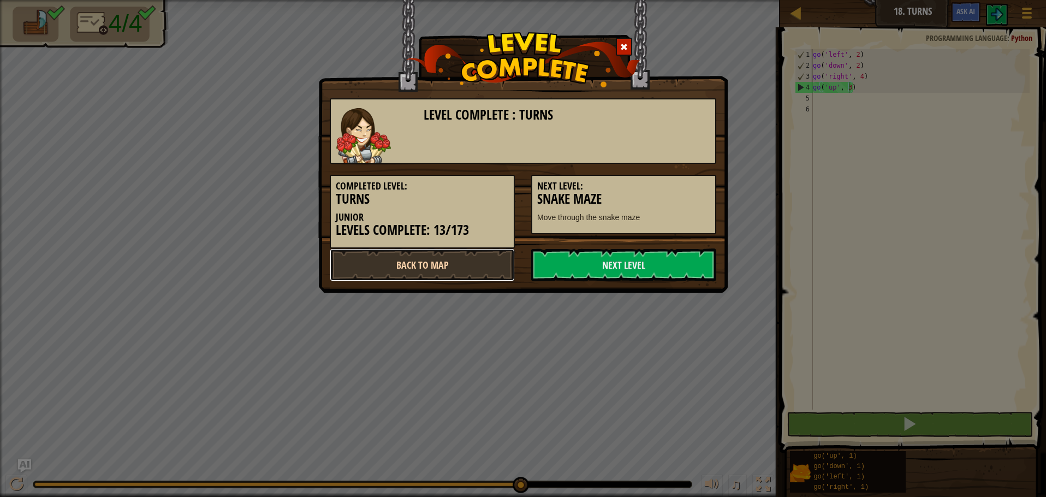
click at [506, 266] on link "Back to Map" at bounding box center [422, 264] width 185 height 33
